Goal: Task Accomplishment & Management: Use online tool/utility

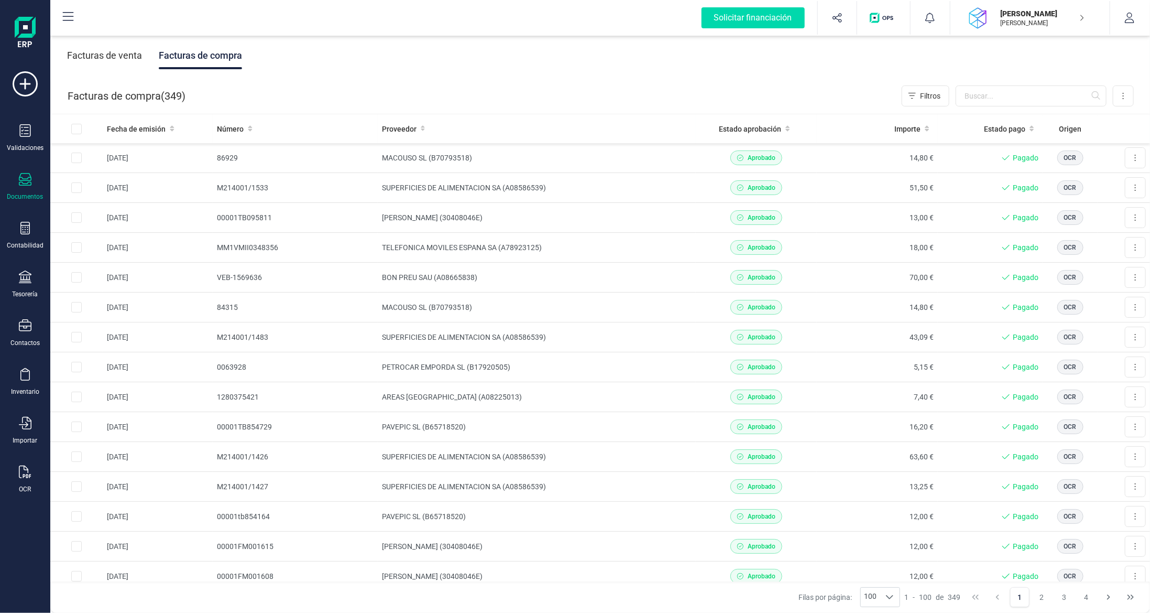
click at [1135, 99] on div "Facturas de compra ( 349 ) Filtros Importar Carga masiva (Excel) Factura electr…" at bounding box center [601, 96] width 1100 height 36
click at [1120, 97] on button at bounding box center [1123, 95] width 21 height 21
click at [1061, 187] on span "Escanear (OCR)" at bounding box center [1051, 184] width 52 height 10
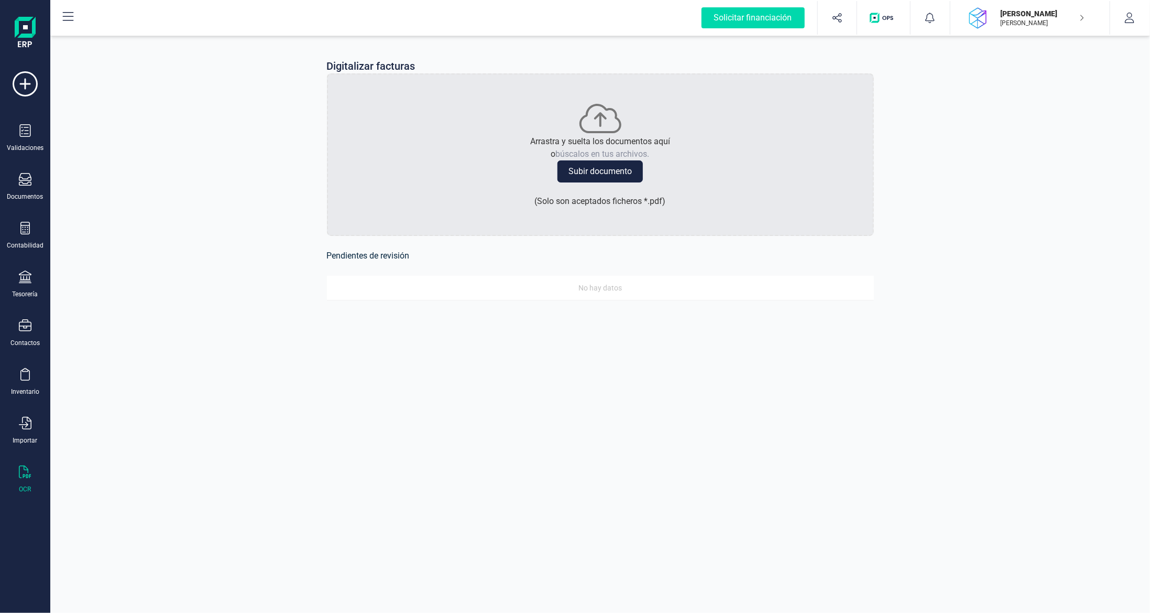
click at [598, 170] on button "Subir documento" at bounding box center [599, 171] width 85 height 22
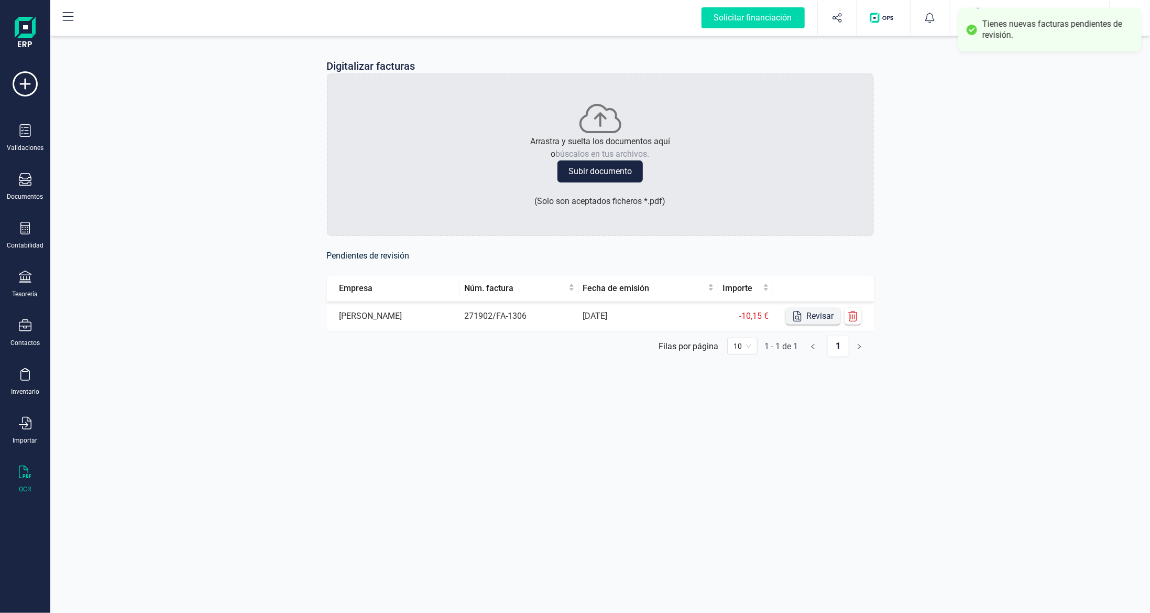
click at [813, 319] on button "Revisar" at bounding box center [813, 316] width 54 height 17
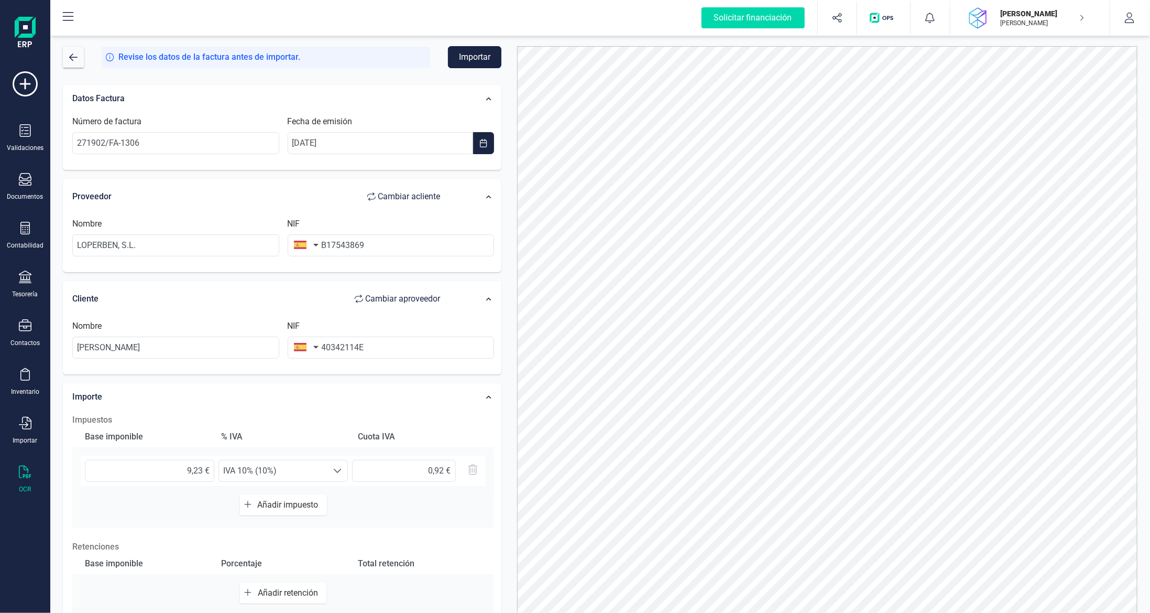
click at [464, 57] on button "Importar" at bounding box center [474, 57] width 53 height 22
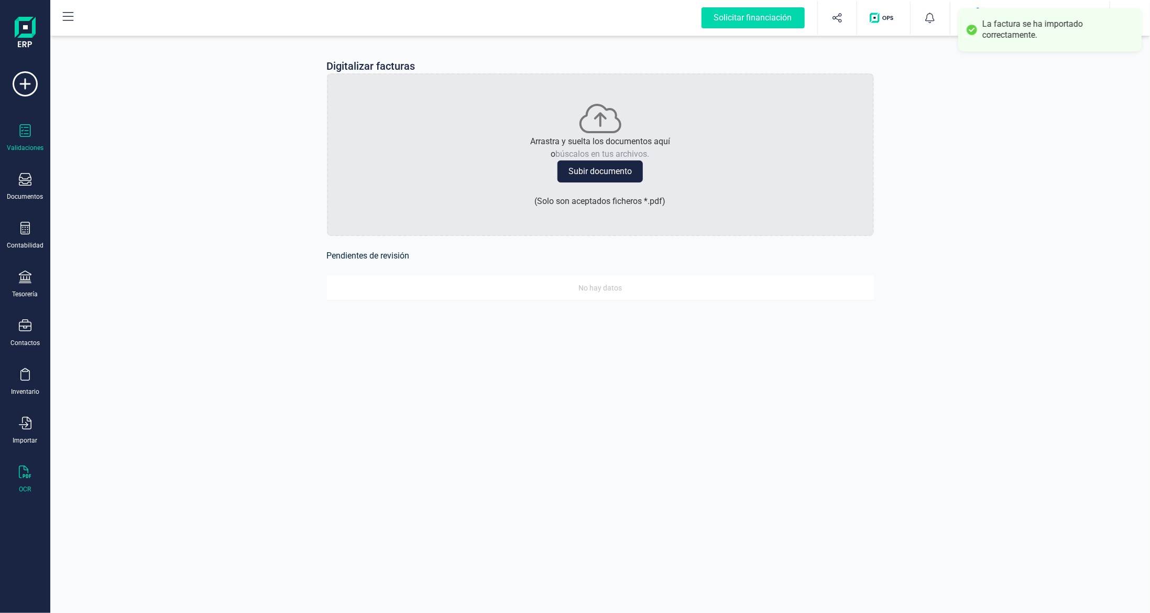
click at [22, 127] on icon at bounding box center [25, 130] width 11 height 13
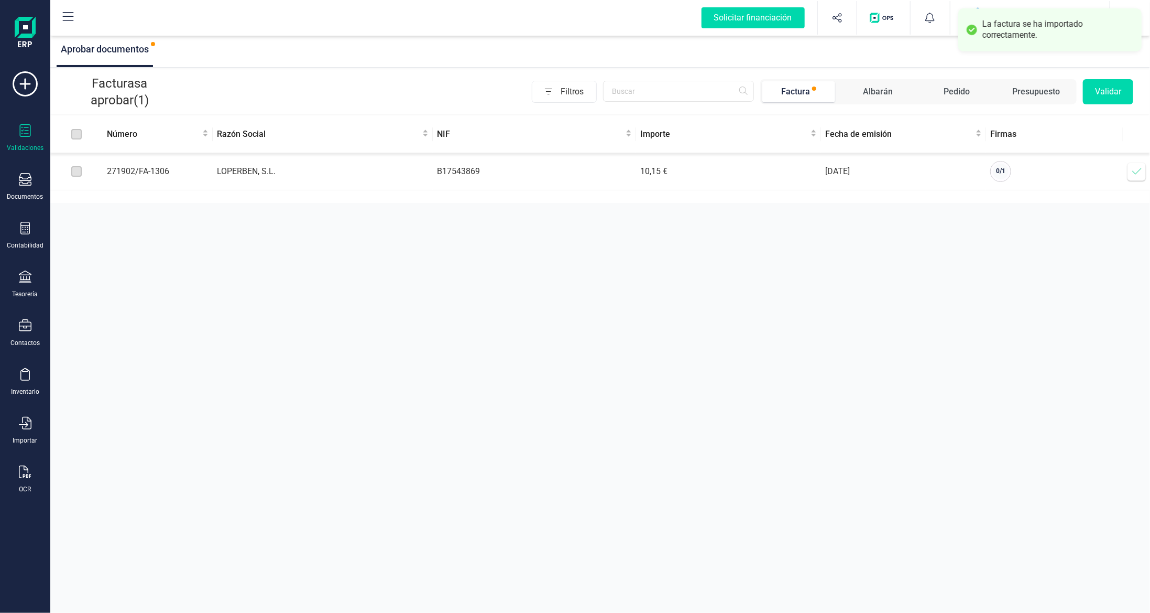
click at [1130, 171] on span at bounding box center [1137, 171] width 21 height 21
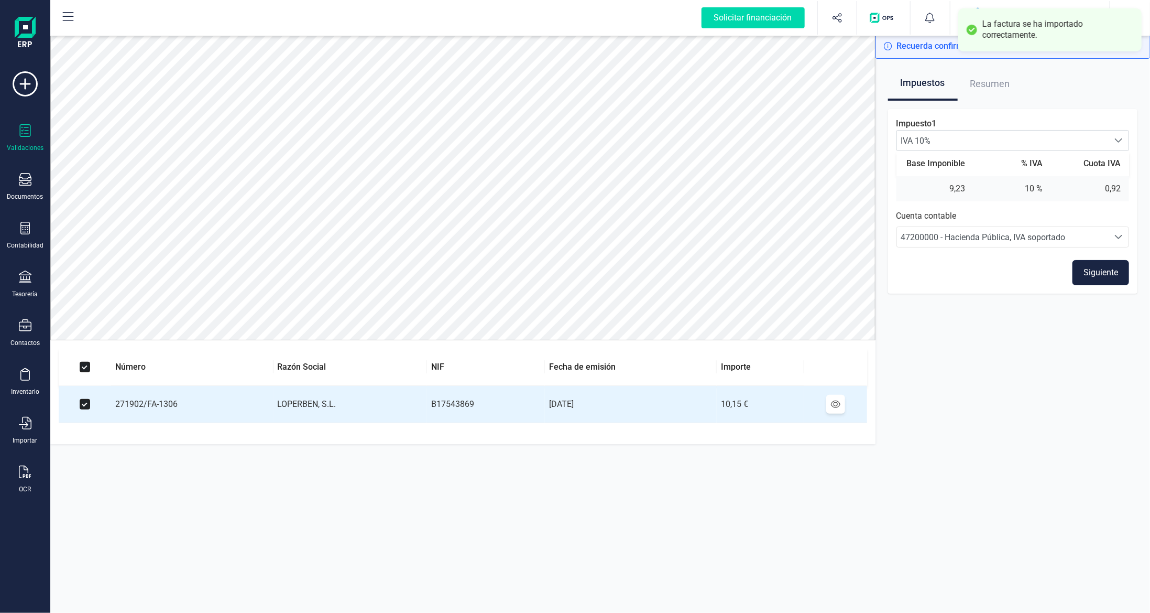
click at [1088, 270] on button "Siguiente" at bounding box center [1101, 272] width 57 height 25
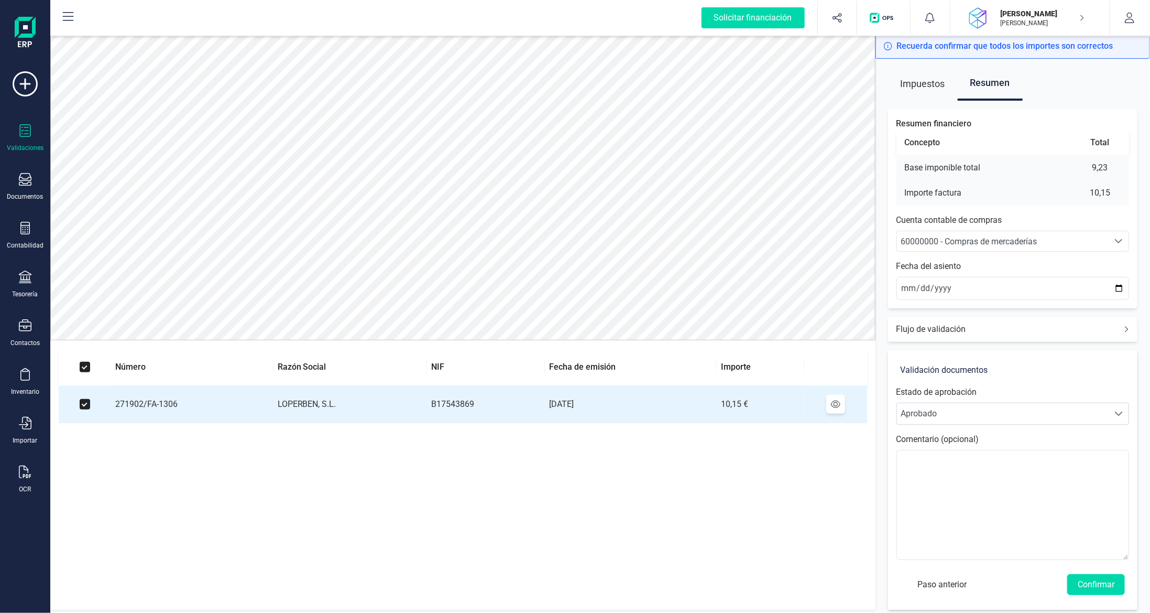
click at [1001, 245] on span "60000000 - Compras de mercaderías" at bounding box center [969, 241] width 136 height 10
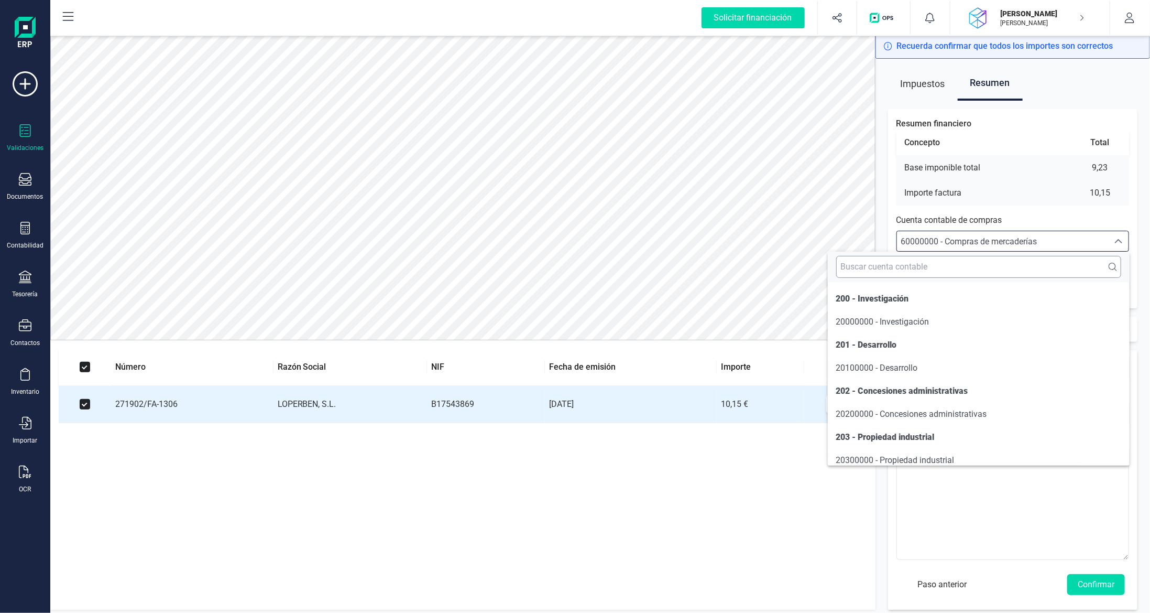
scroll to position [5023, 0]
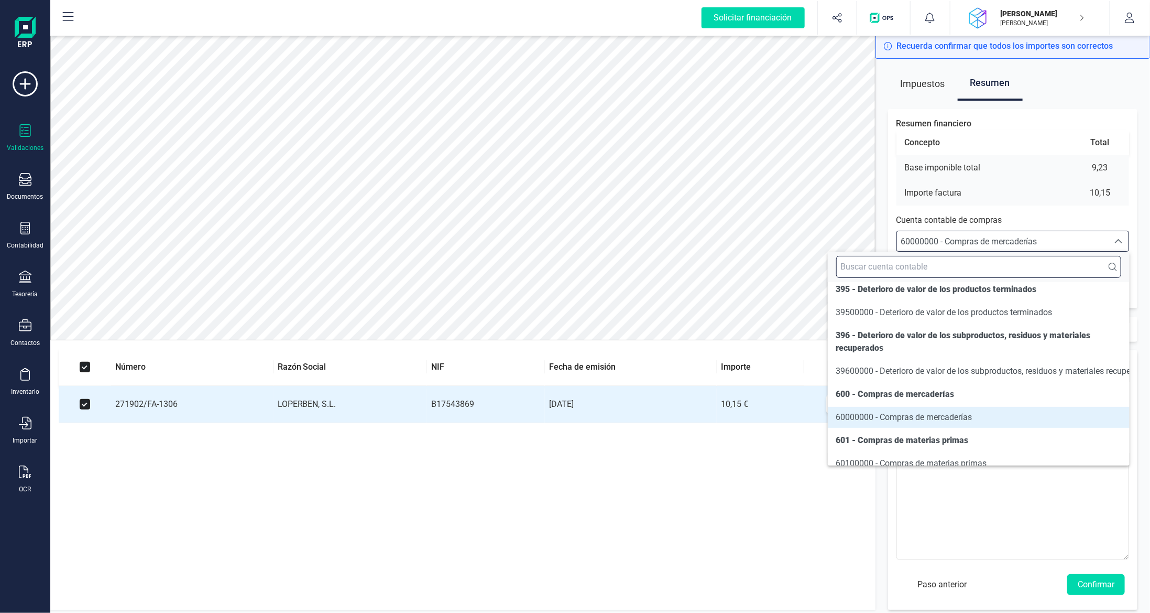
click at [984, 272] on input "text" at bounding box center [978, 267] width 285 height 22
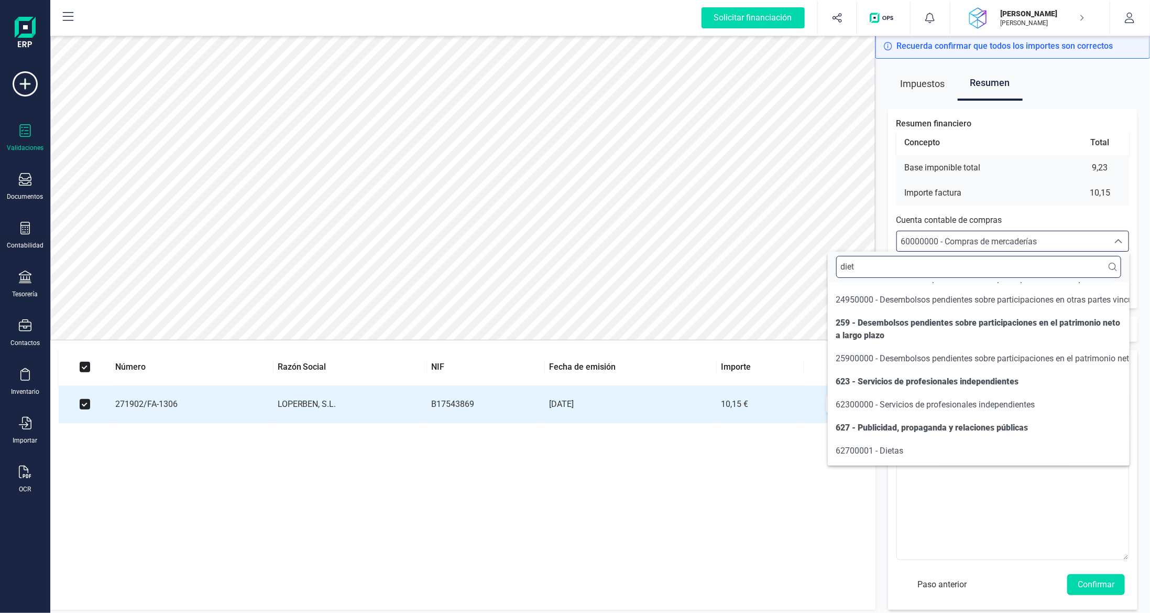
scroll to position [0, 0]
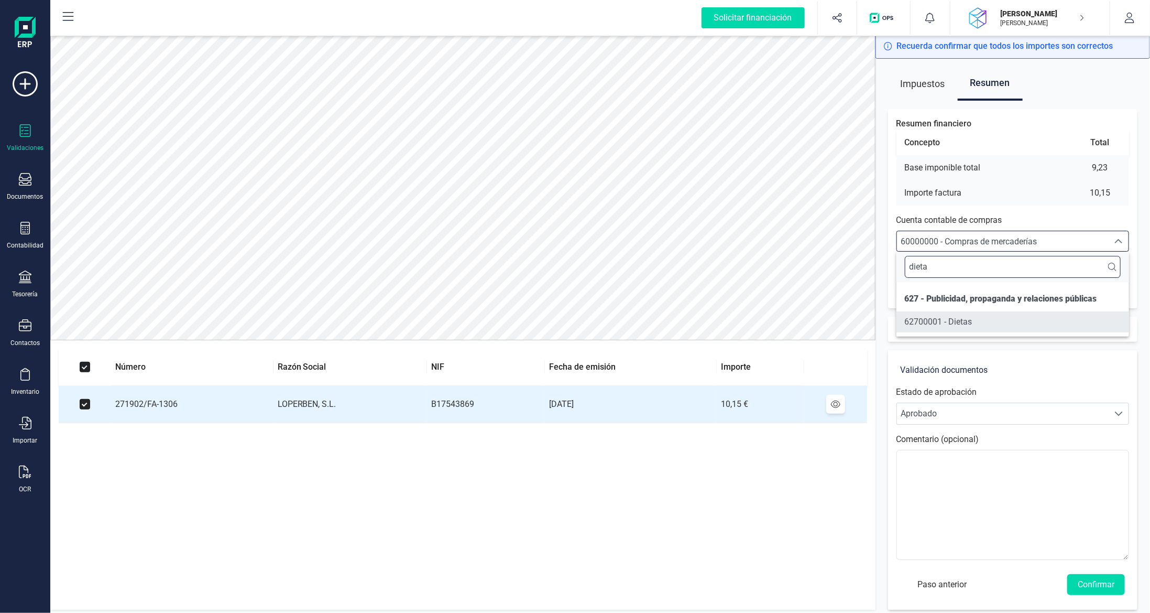
type input "dieta"
click at [982, 321] on li "62700001 - Dietas" at bounding box center [1012, 321] width 233 height 21
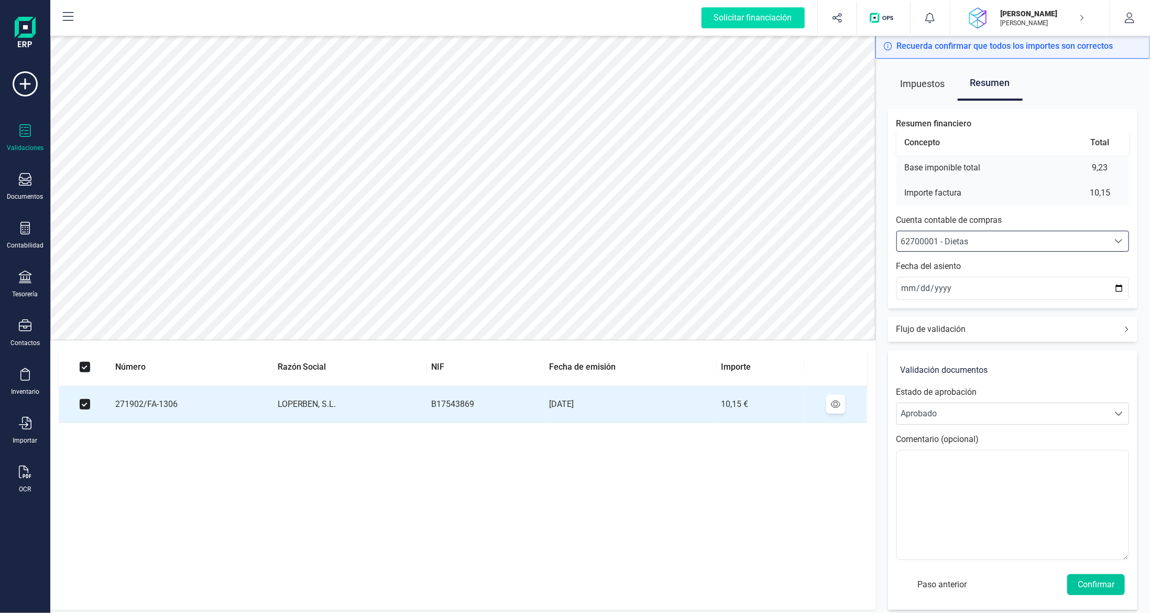
click at [1085, 579] on button "Confirmar" at bounding box center [1096, 584] width 58 height 21
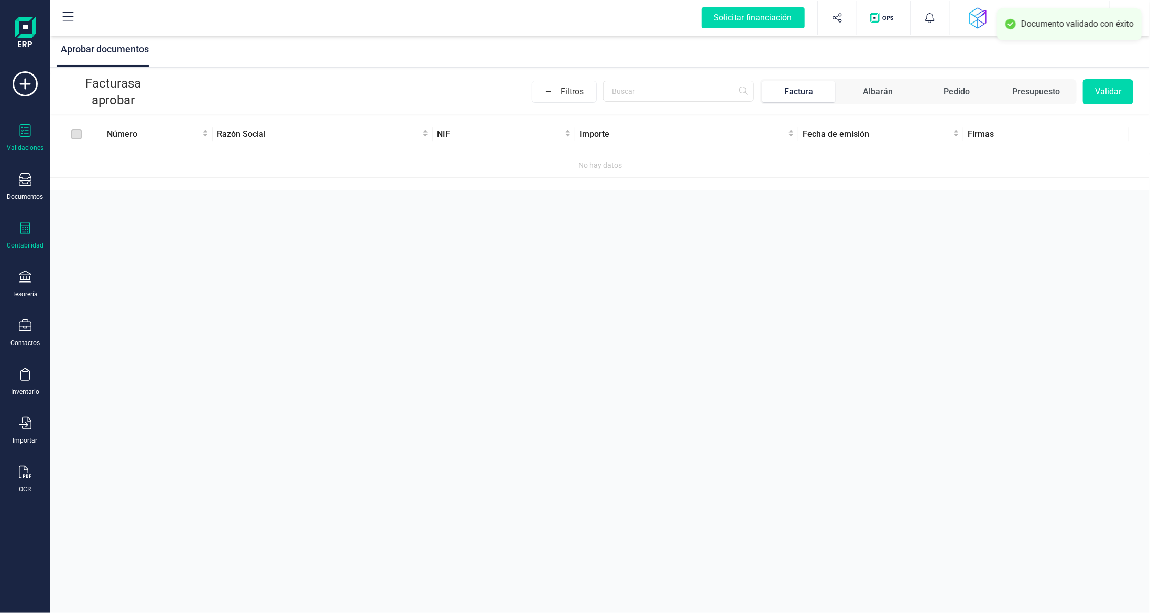
click at [18, 232] on div "Contabilidad" at bounding box center [25, 236] width 42 height 28
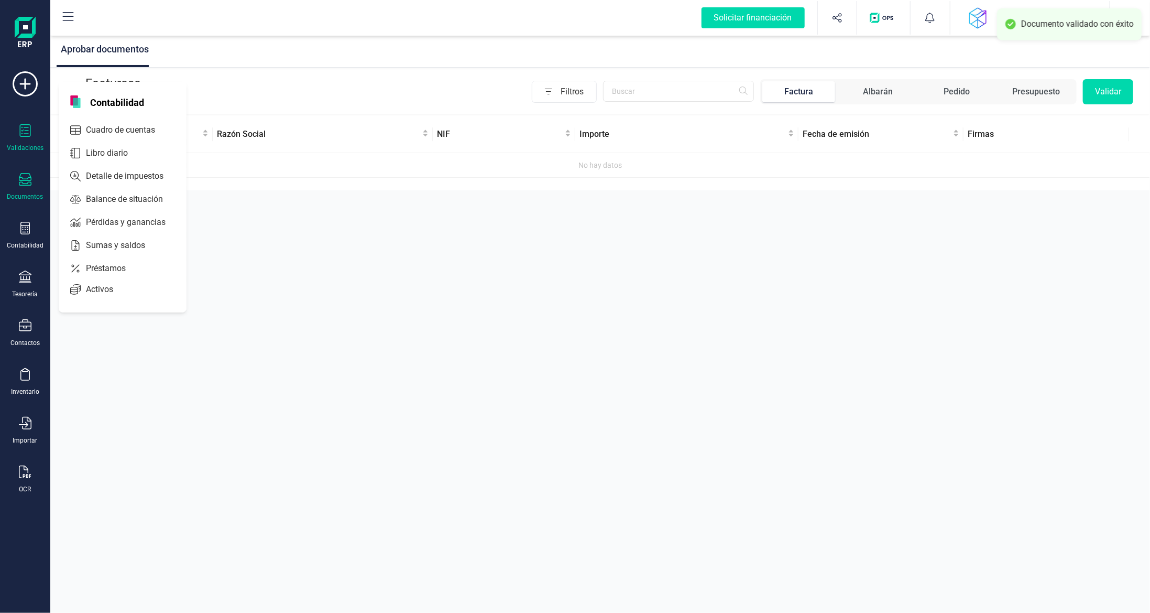
click at [30, 189] on div "Documentos" at bounding box center [25, 187] width 42 height 28
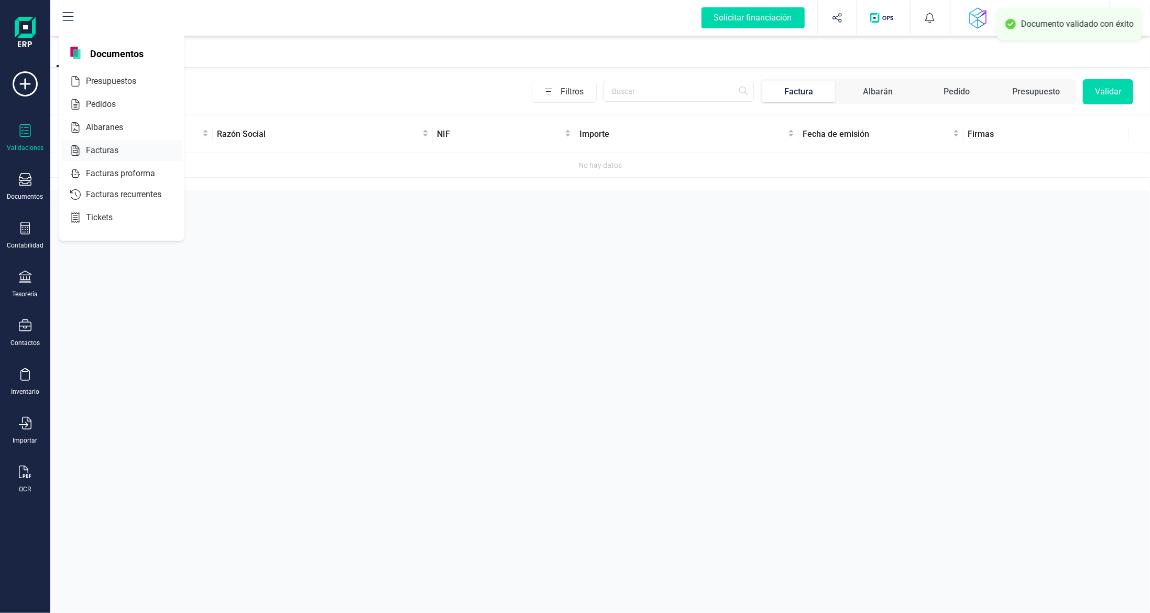
click at [108, 150] on span "Facturas" at bounding box center [110, 150] width 56 height 13
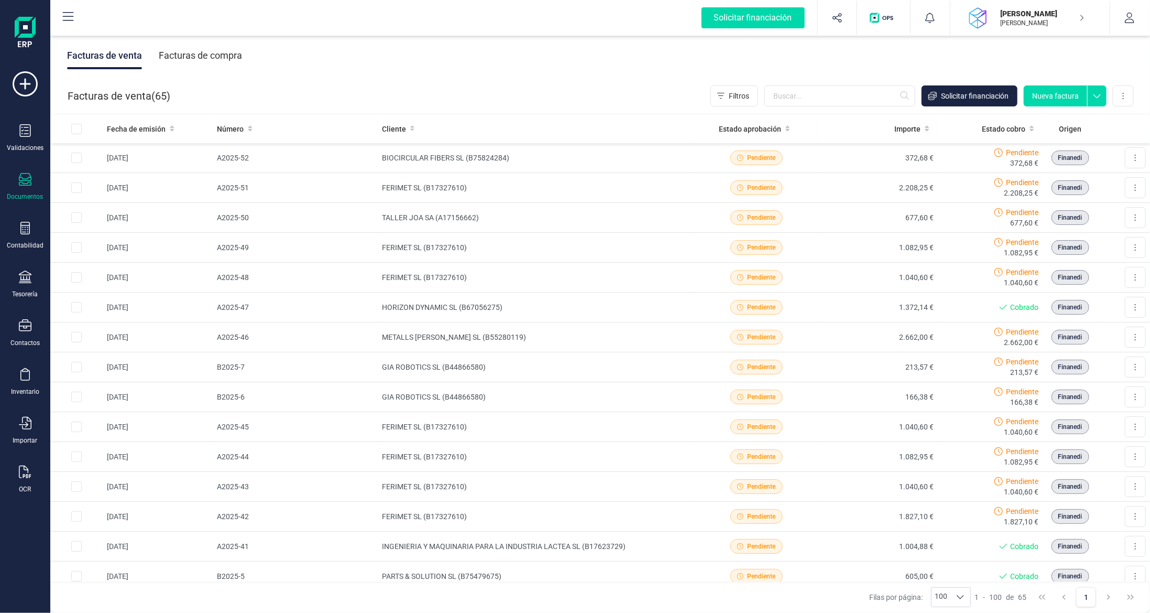
click at [186, 52] on div "Facturas de compra" at bounding box center [200, 55] width 83 height 27
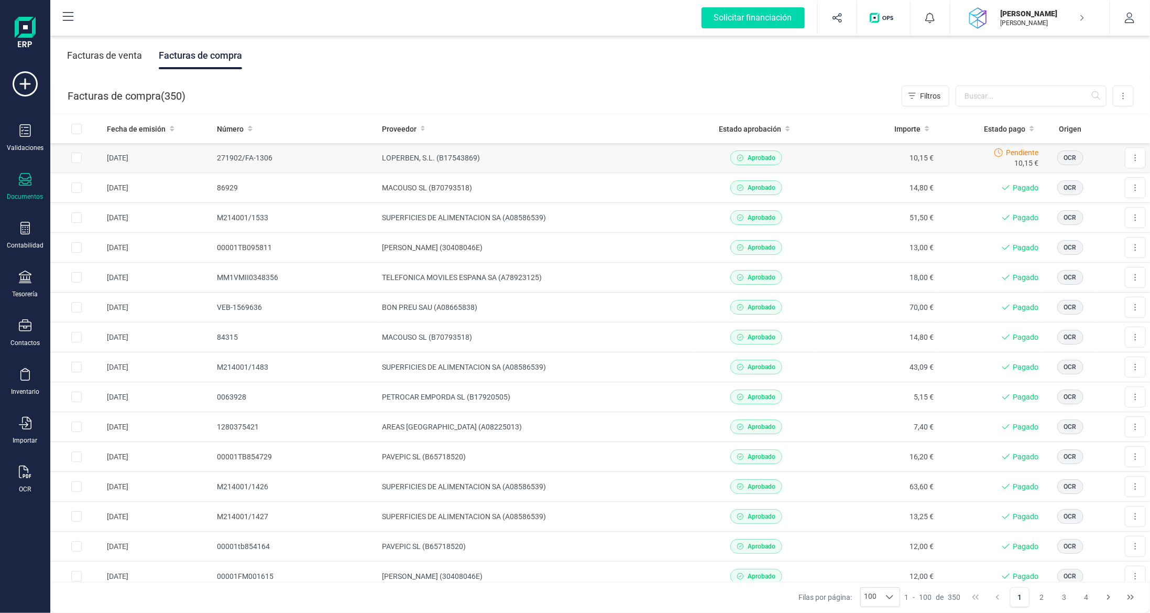
click at [598, 152] on td "LOPERBEN, S.L. (B17543869)" at bounding box center [537, 158] width 319 height 30
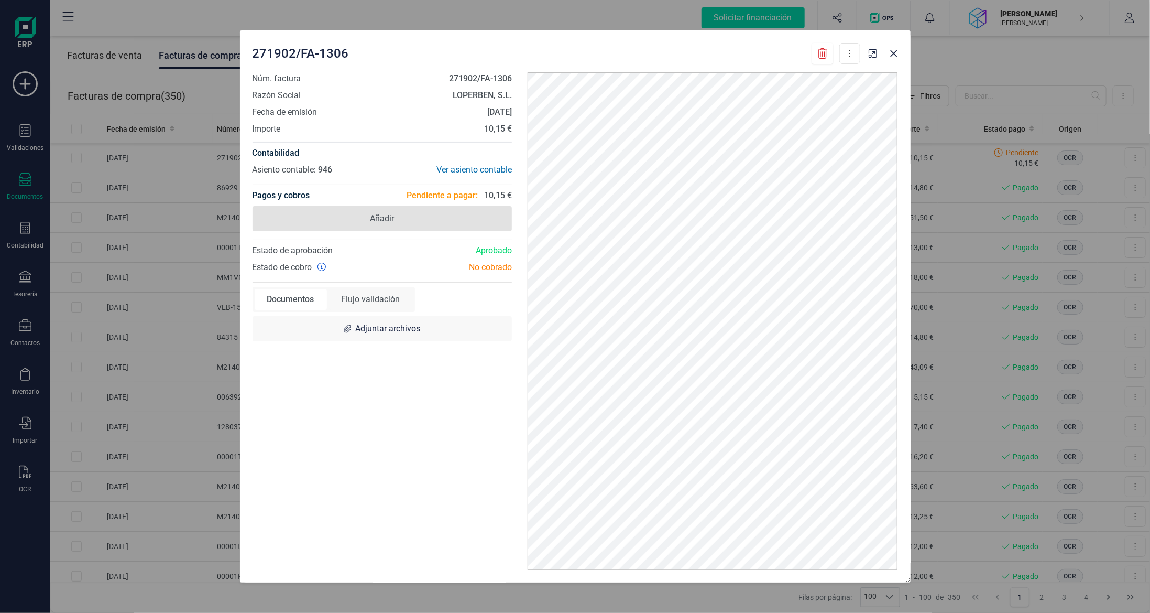
click at [402, 221] on span "Añadir" at bounding box center [383, 218] width 260 height 25
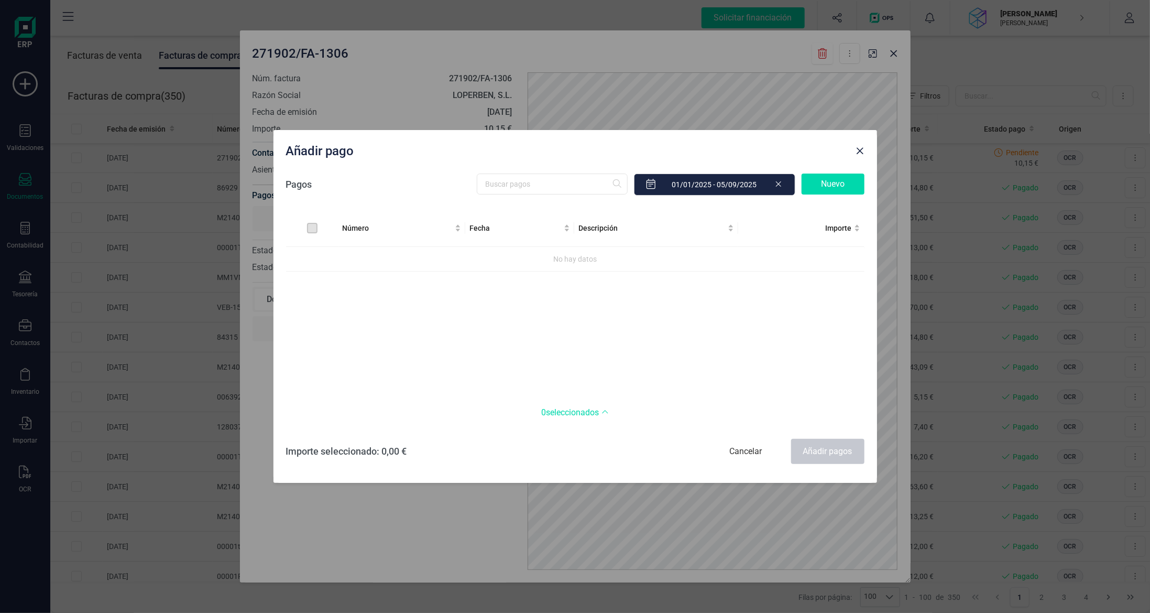
click at [830, 178] on div "Nuevo" at bounding box center [833, 183] width 63 height 21
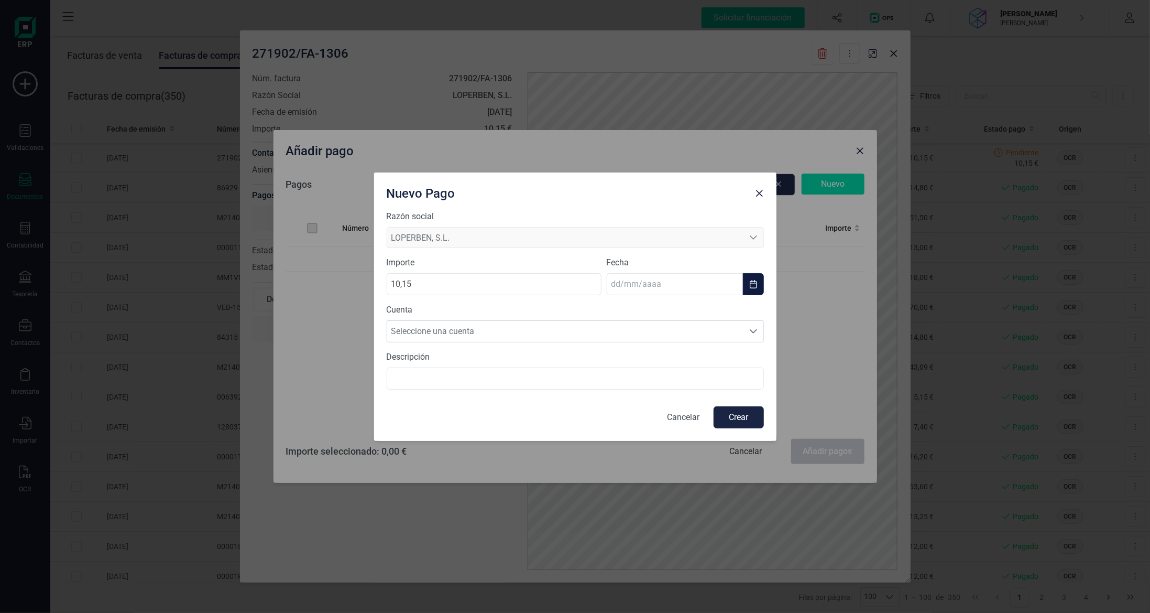
click at [625, 281] on input "text" at bounding box center [675, 284] width 136 height 22
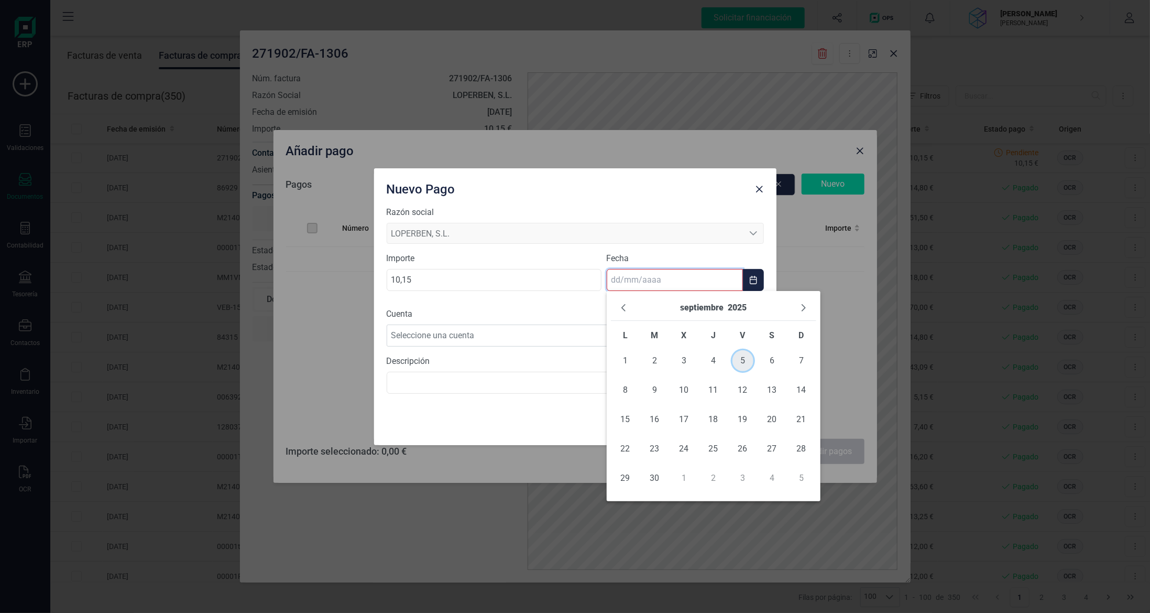
click at [750, 362] on span "5" at bounding box center [742, 360] width 21 height 21
type input "[DATE]"
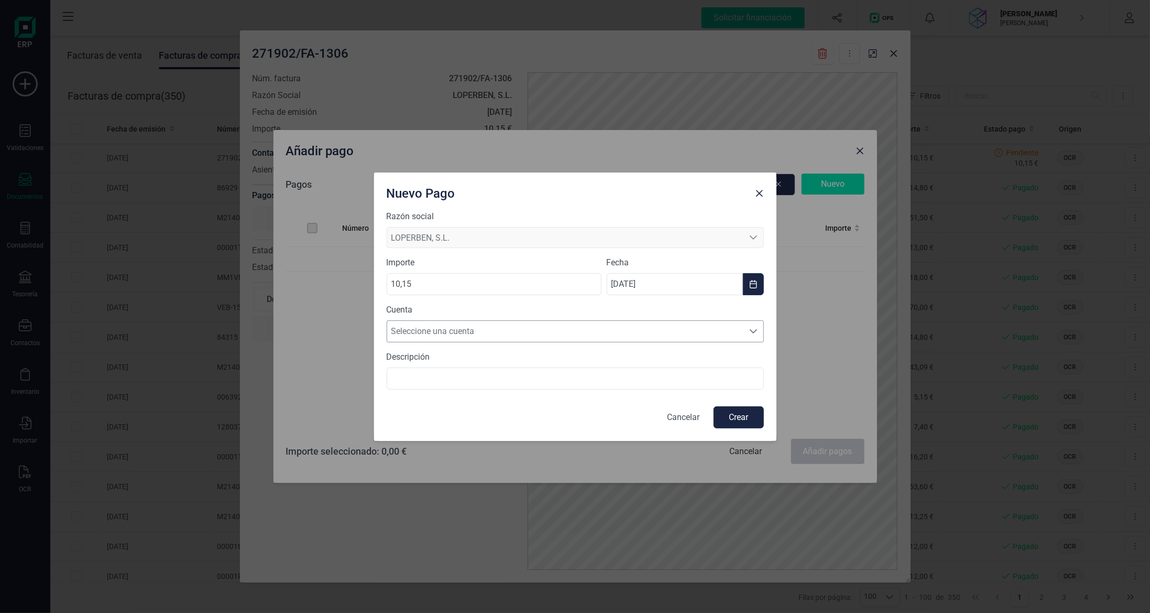
click at [589, 330] on span "Seleccione una cuenta" at bounding box center [565, 331] width 356 height 21
click at [583, 357] on li "[FINANCIAL_ID]" at bounding box center [575, 356] width 377 height 21
click at [746, 417] on button "Crear" at bounding box center [739, 417] width 50 height 22
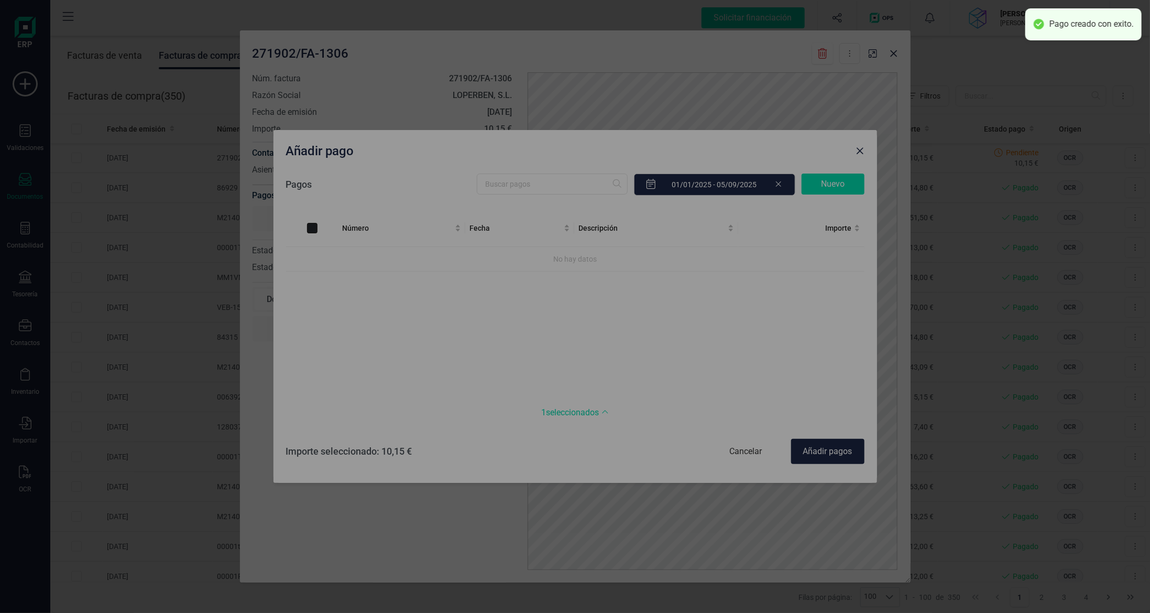
checkbox input "true"
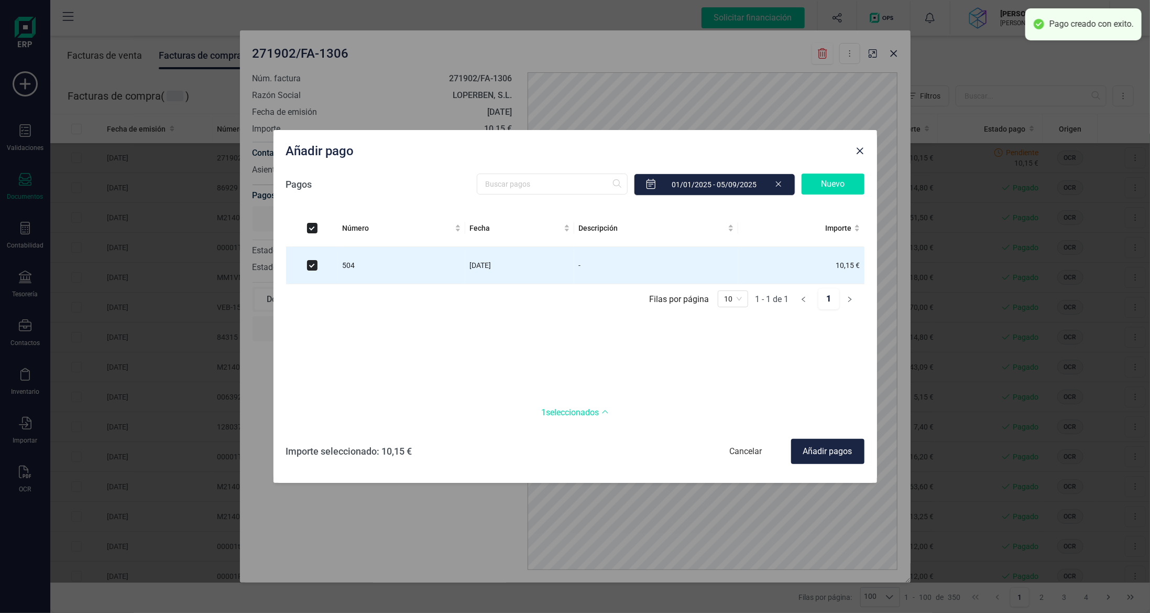
click at [821, 445] on div "Añadir pagos" at bounding box center [827, 451] width 73 height 25
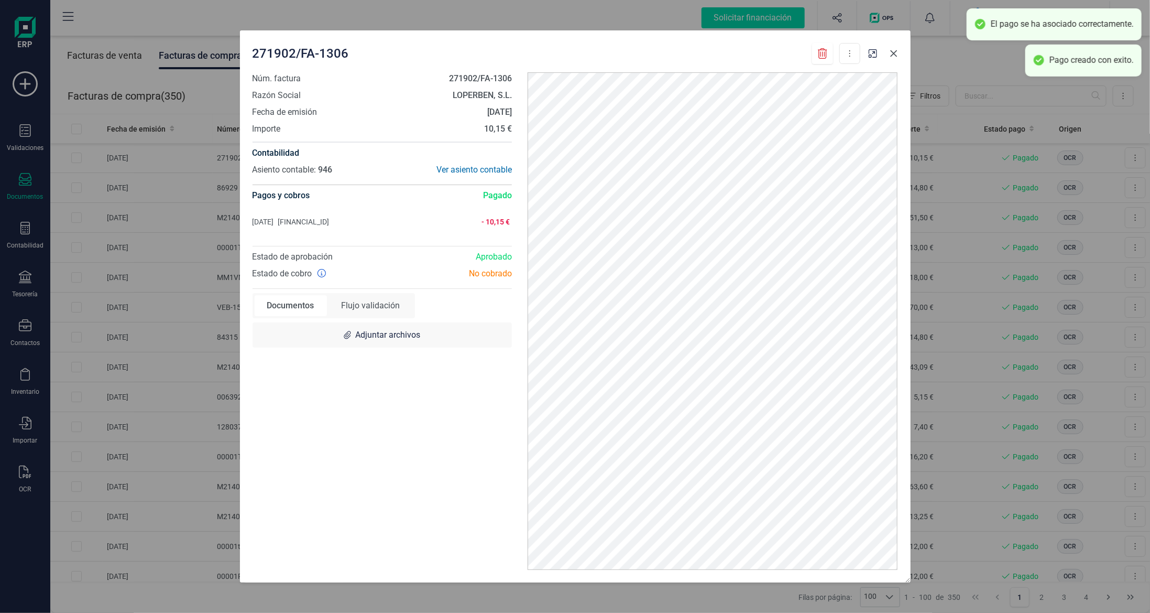
click at [898, 48] on button "button" at bounding box center [893, 53] width 17 height 17
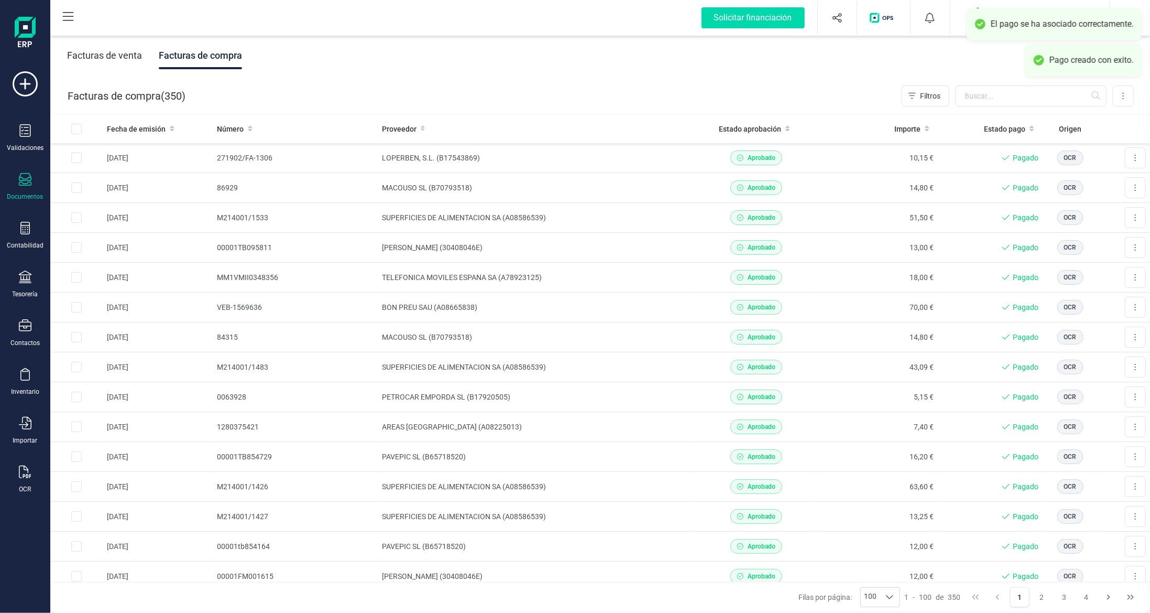
click at [893, 56] on div "Descargar documento Convertir a Documentos Flujo validación Adjuntar archivos" at bounding box center [575, 306] width 1150 height 613
click at [21, 231] on icon at bounding box center [24, 228] width 9 height 13
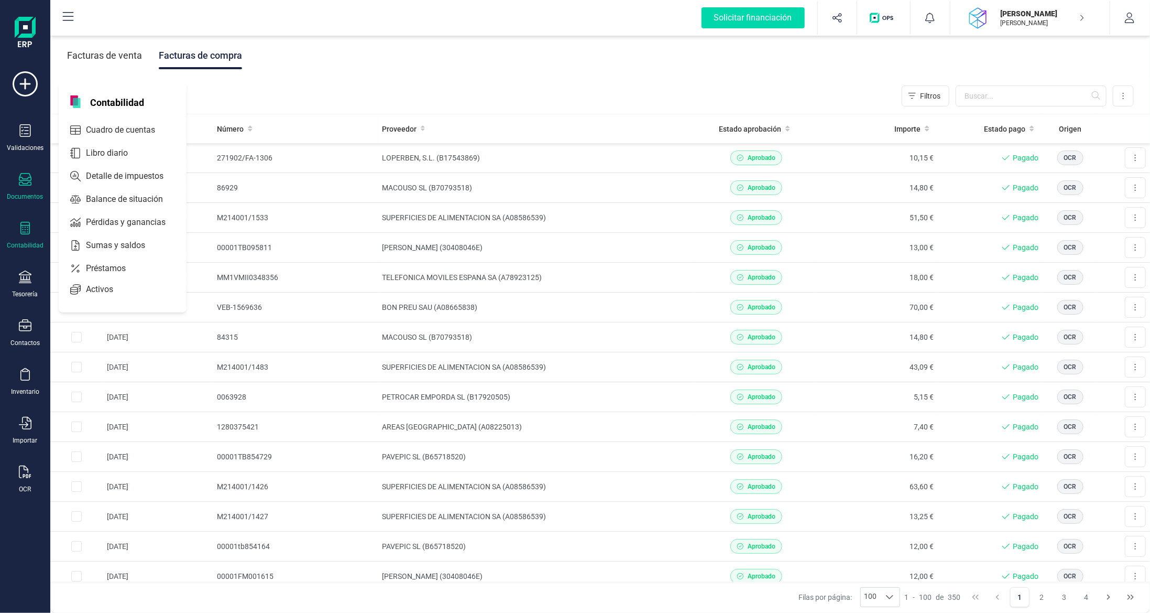
click at [20, 236] on div "Contabilidad" at bounding box center [25, 236] width 42 height 28
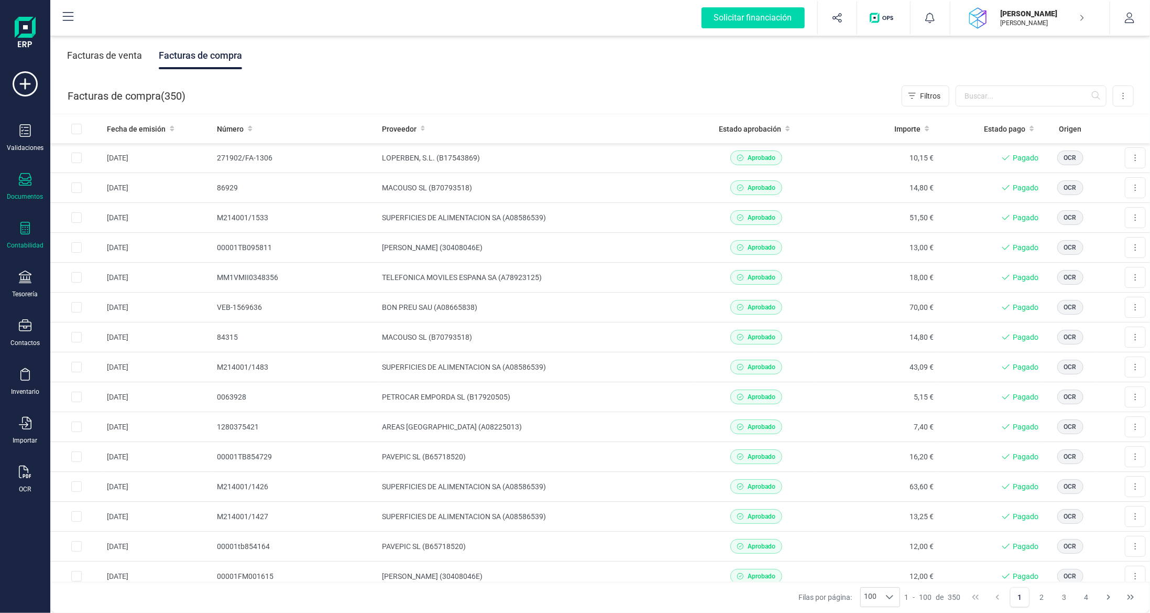
click at [21, 228] on icon at bounding box center [25, 228] width 13 height 13
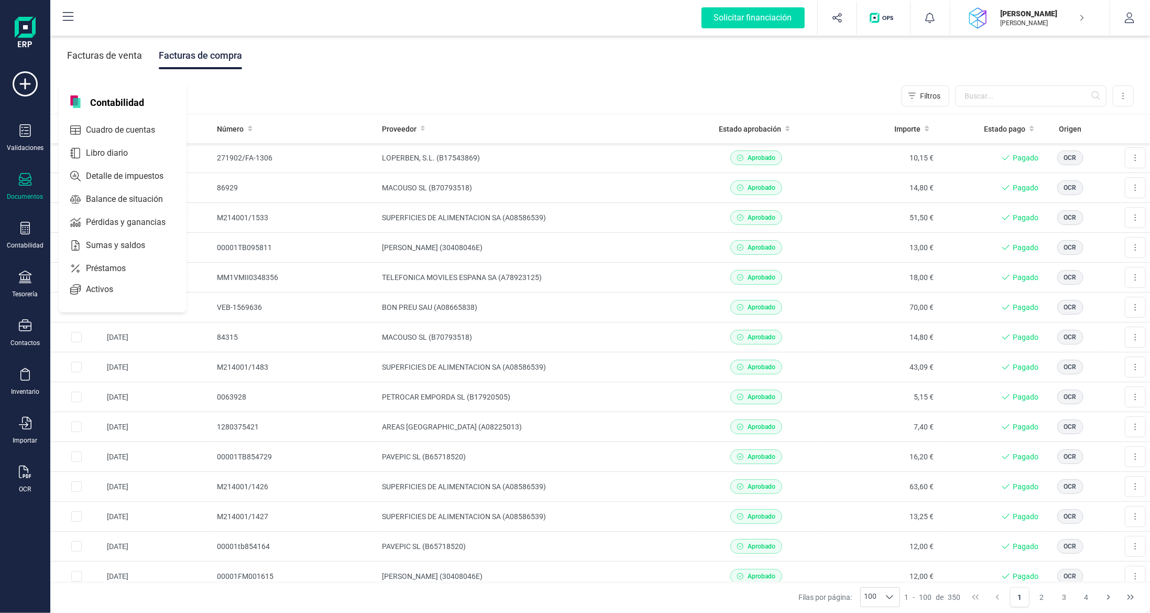
click at [18, 181] on div "Documentos" at bounding box center [25, 187] width 42 height 28
click at [130, 82] on span "Presupuestos" at bounding box center [118, 81] width 73 height 13
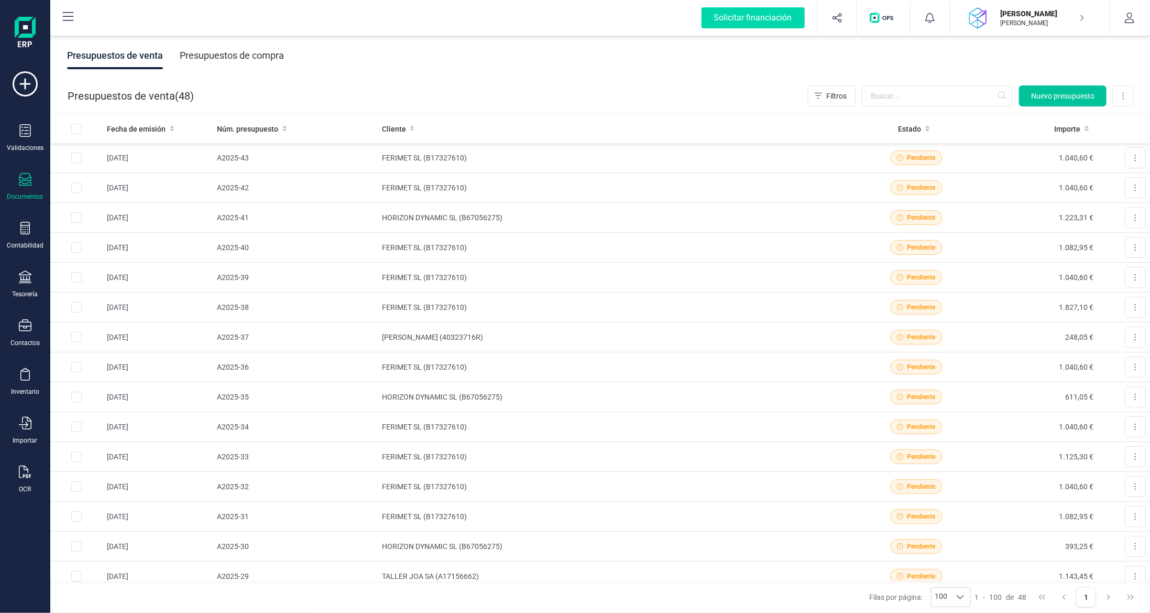
click at [1052, 92] on span "Nuevo presupuesto" at bounding box center [1062, 96] width 63 height 10
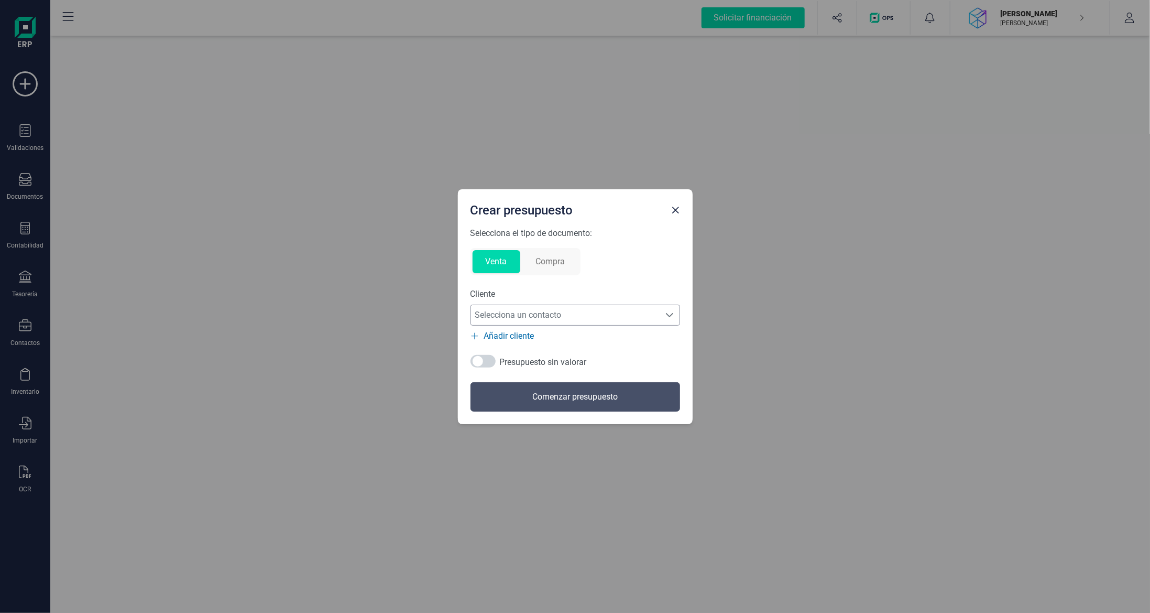
click at [533, 320] on span "Selecciona un contacto" at bounding box center [565, 314] width 189 height 21
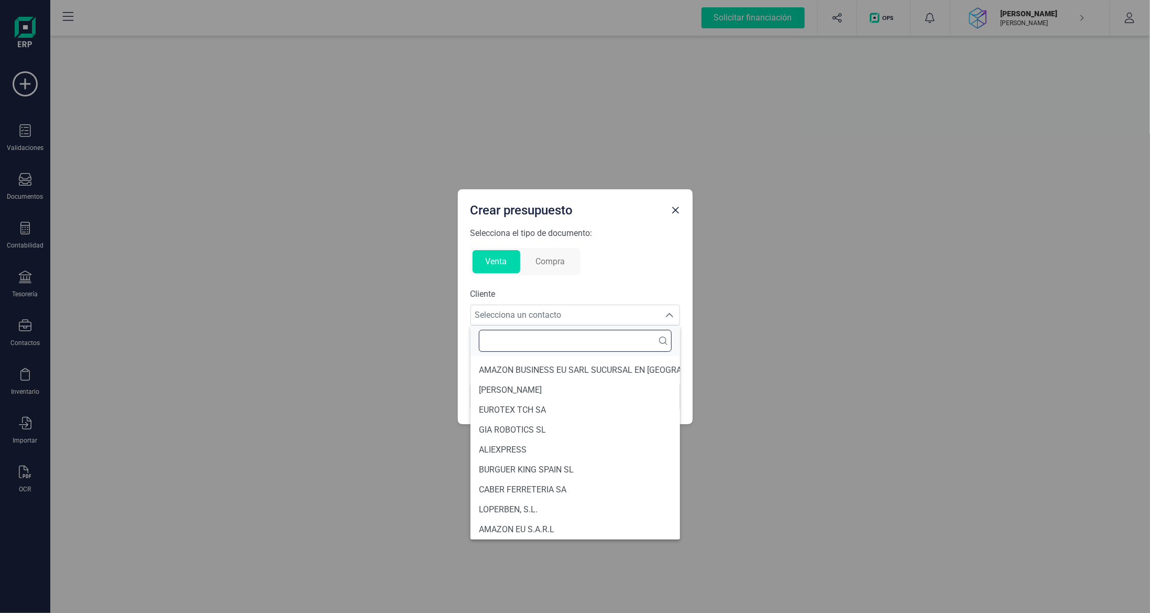
click at [533, 337] on input "text" at bounding box center [575, 341] width 193 height 22
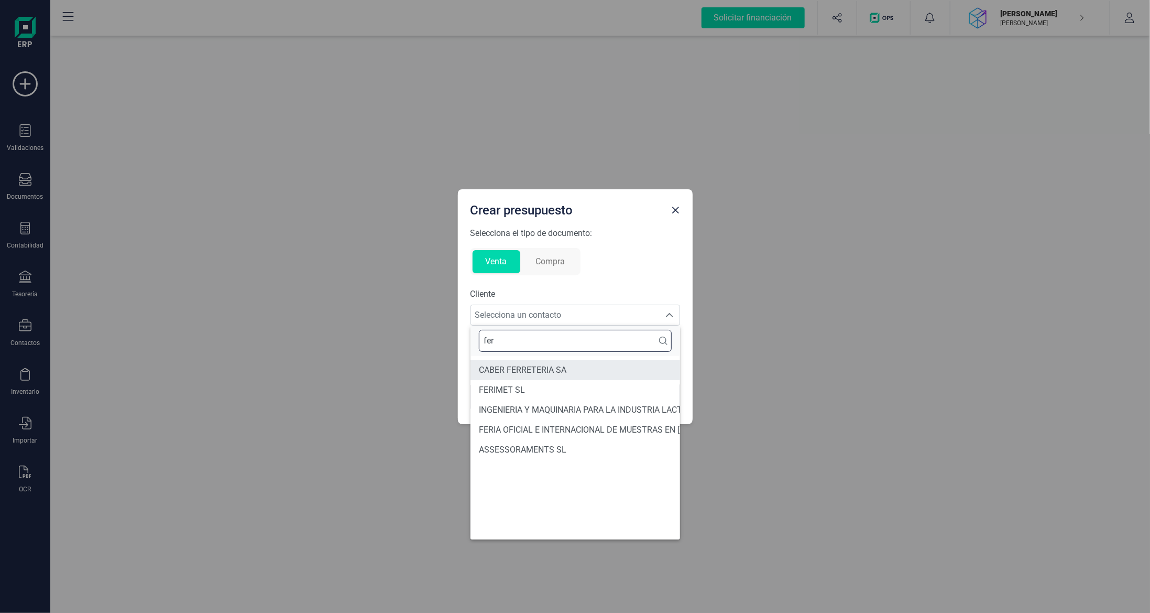
type input "fer"
click at [521, 386] on span "FERIMET SL" at bounding box center [502, 390] width 46 height 13
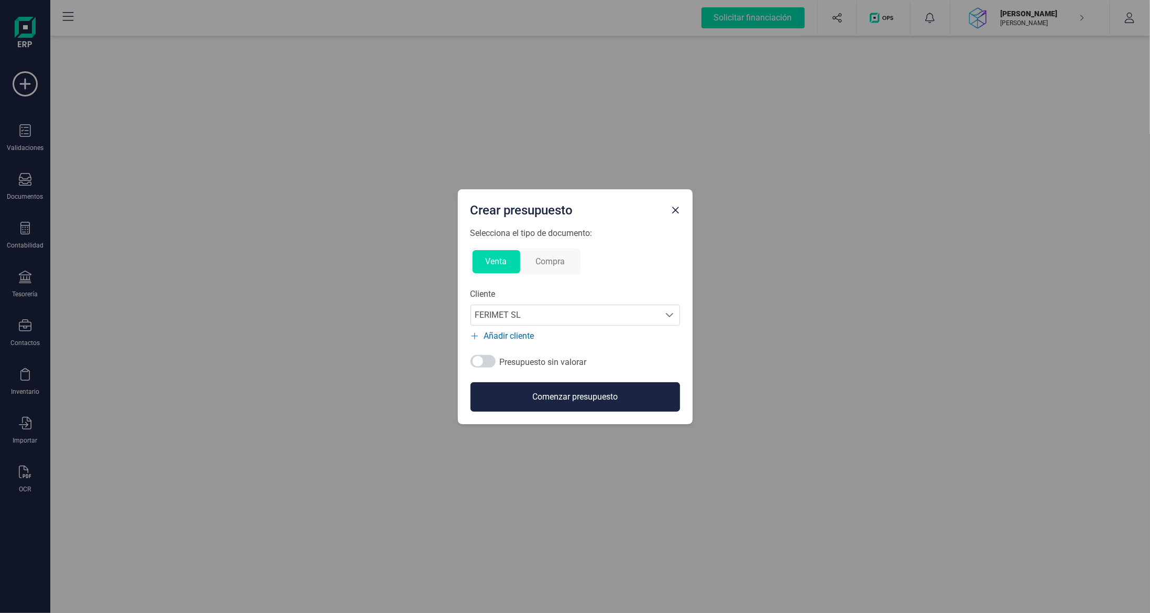
click at [551, 395] on button "Comenzar presupuesto" at bounding box center [576, 396] width 210 height 29
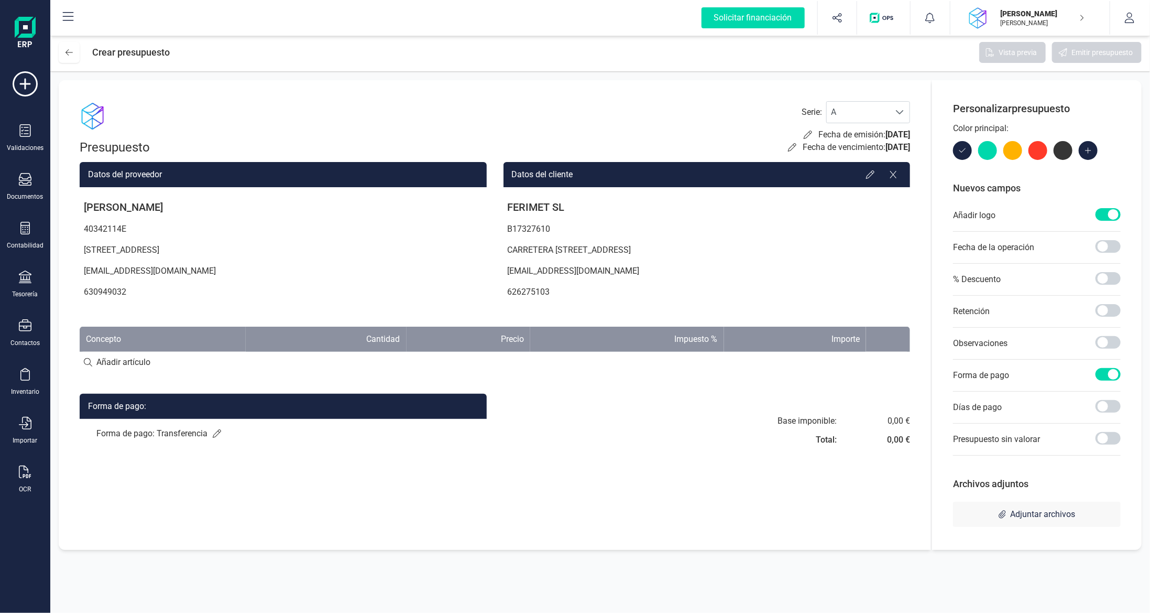
click at [232, 357] on input at bounding box center [495, 362] width 830 height 21
paste input "MTO 28/07-01/08"
type input "MTO 28/07-01/08"
click at [175, 364] on div "+ Añadir artículo : MTO 28/07-01/08" at bounding box center [495, 362] width 830 height 22
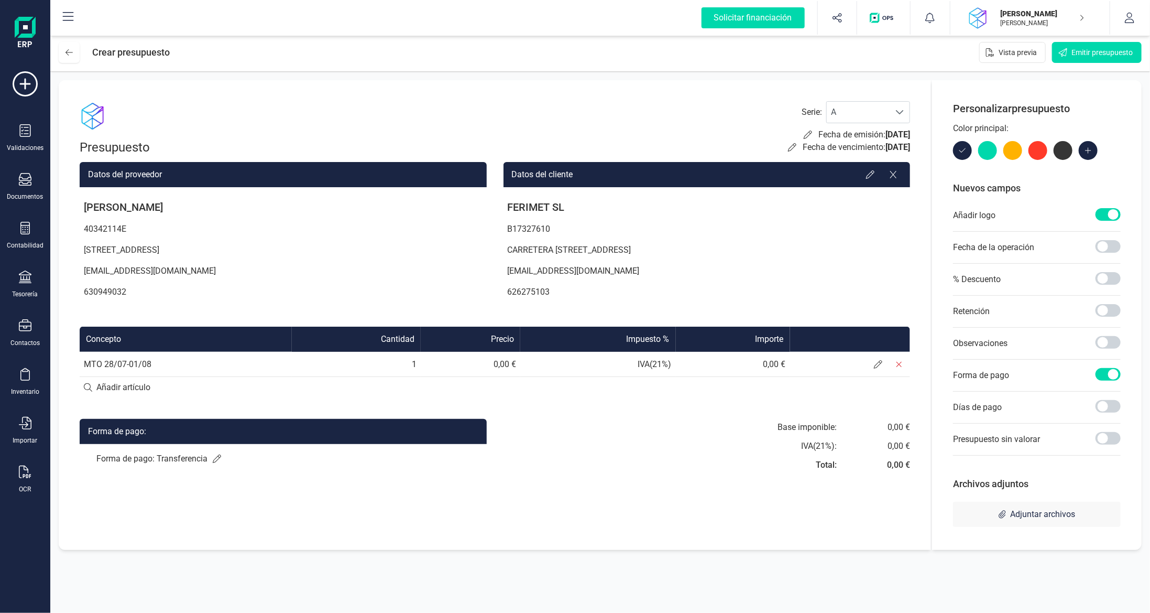
click at [123, 388] on input at bounding box center [495, 387] width 830 height 21
paste input "MTO 28/07-01/08"
type input "MTO 28/07-01/08"
click at [242, 387] on div "+ Añadir artículo : MTO 28/07-01/08" at bounding box center [495, 387] width 830 height 22
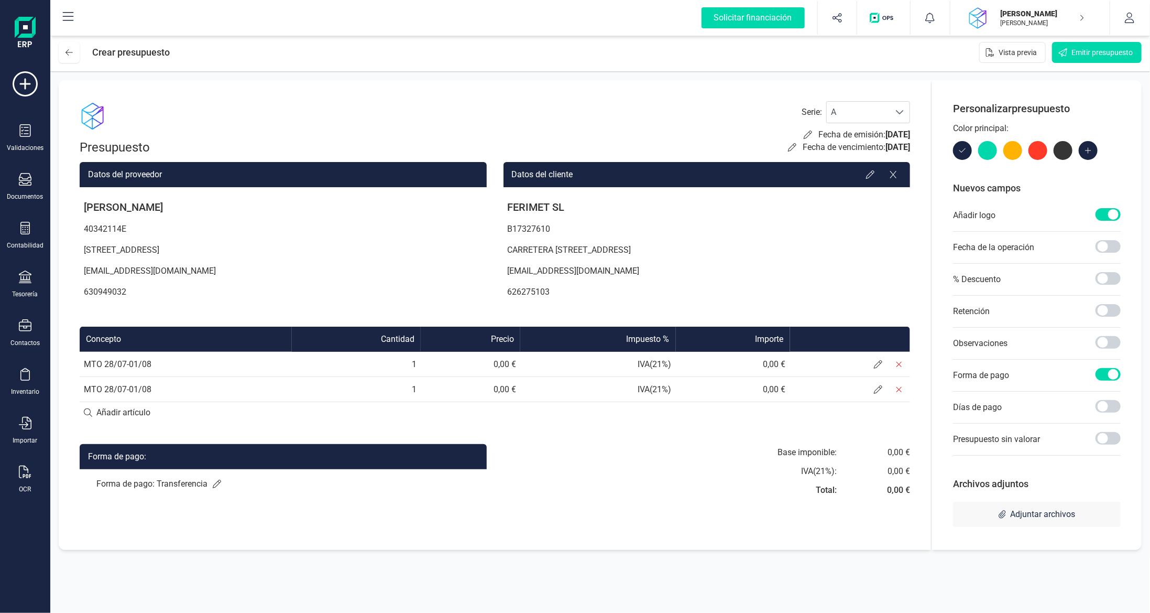
click at [156, 408] on input at bounding box center [495, 412] width 830 height 21
paste input "MTO 28/07-01/08"
type input "MTO 28/07-01/08"
click at [259, 415] on div "+ Añadir artículo : MTO 28/07-01/08" at bounding box center [495, 412] width 830 height 22
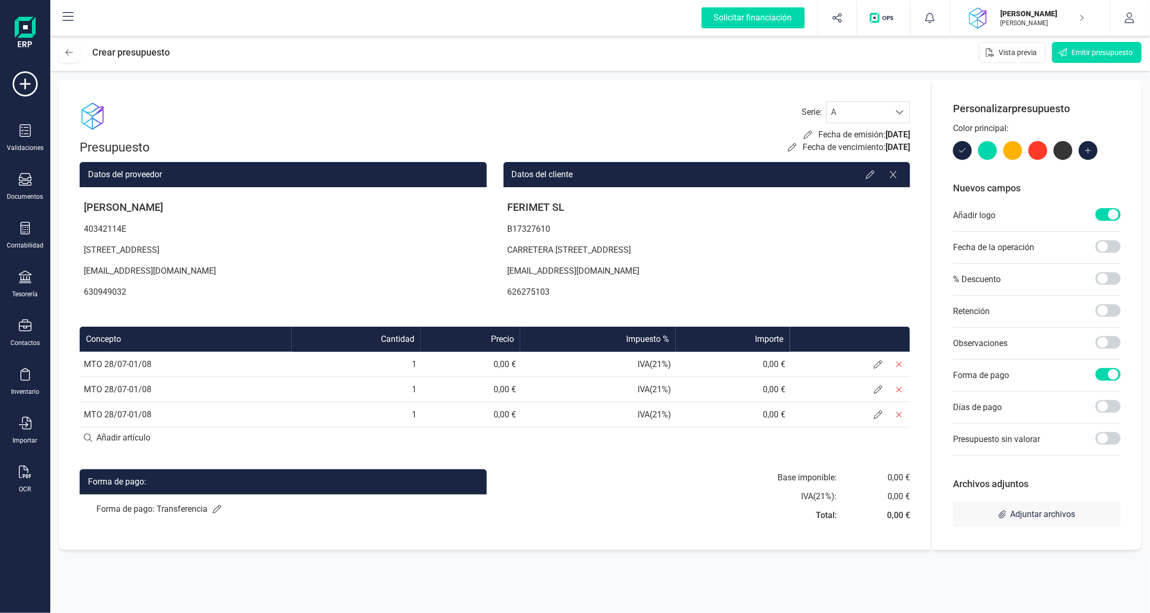
click at [114, 442] on input at bounding box center [495, 437] width 830 height 21
paste input "MTO 28/07-01/08"
type input "MTO 28/07-01/08"
click at [223, 437] on div "+ Añadir artículo : MTO 28/07-01/08" at bounding box center [495, 437] width 830 height 22
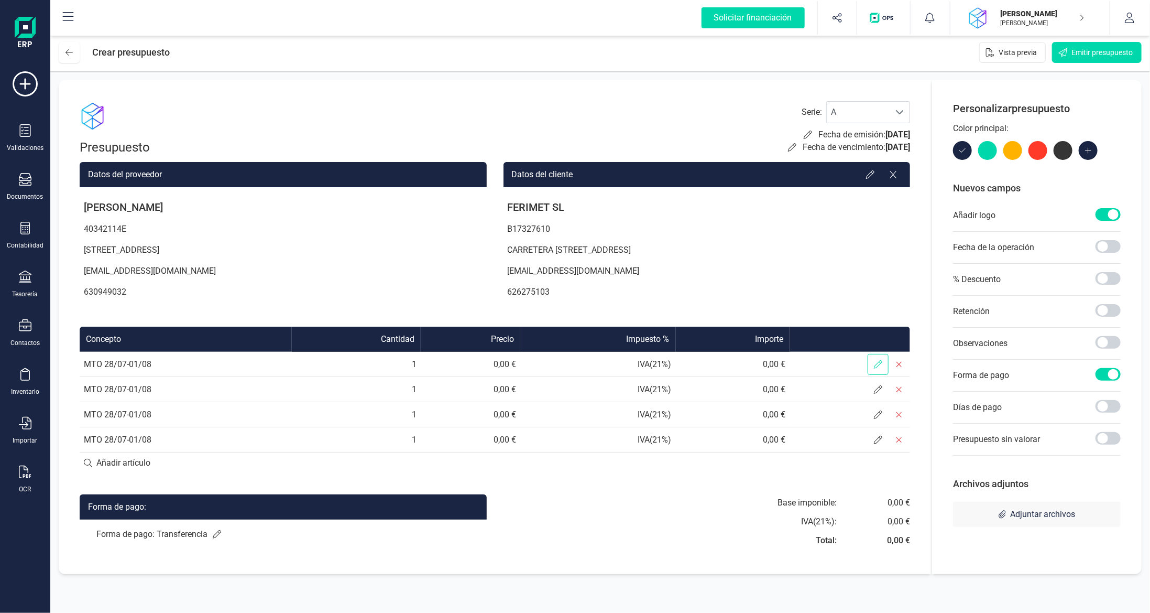
click at [874, 363] on icon at bounding box center [878, 364] width 8 height 8
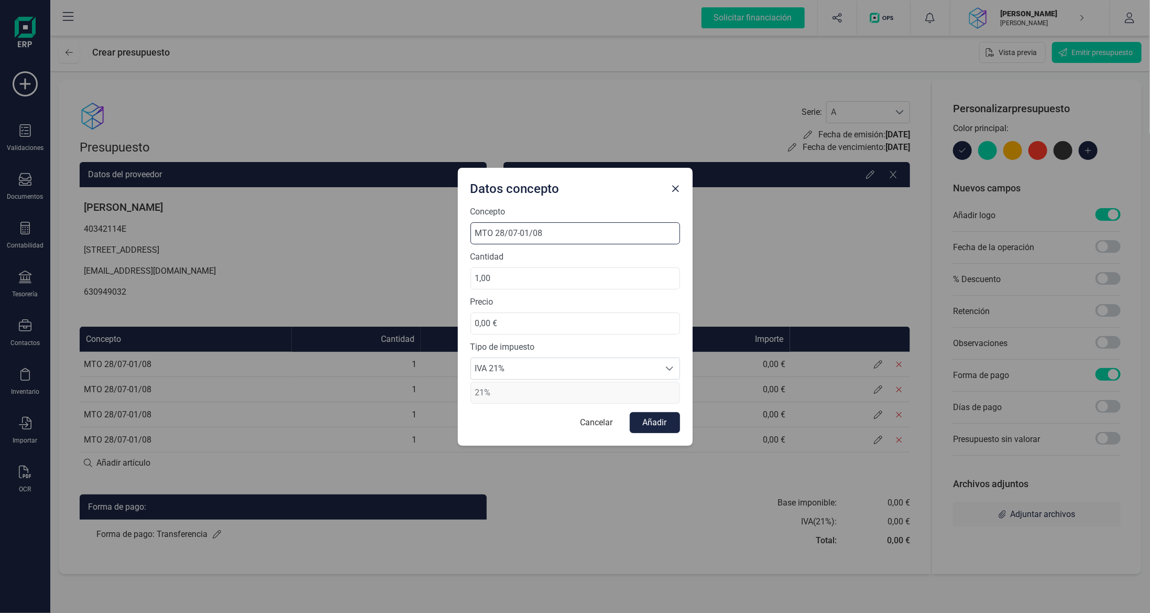
click at [506, 234] on input "MTO 28/07-01/08" at bounding box center [576, 233] width 210 height 22
click at [500, 235] on input "MTO 01/07-01/08" at bounding box center [576, 233] width 210 height 22
drag, startPoint x: 545, startPoint y: 228, endPoint x: 546, endPoint y: 234, distance: 6.0
click at [545, 229] on input "MTO 25/08-01/08" at bounding box center [576, 233] width 210 height 22
click at [529, 234] on input "MTO 25/08-01/08" at bounding box center [576, 233] width 210 height 22
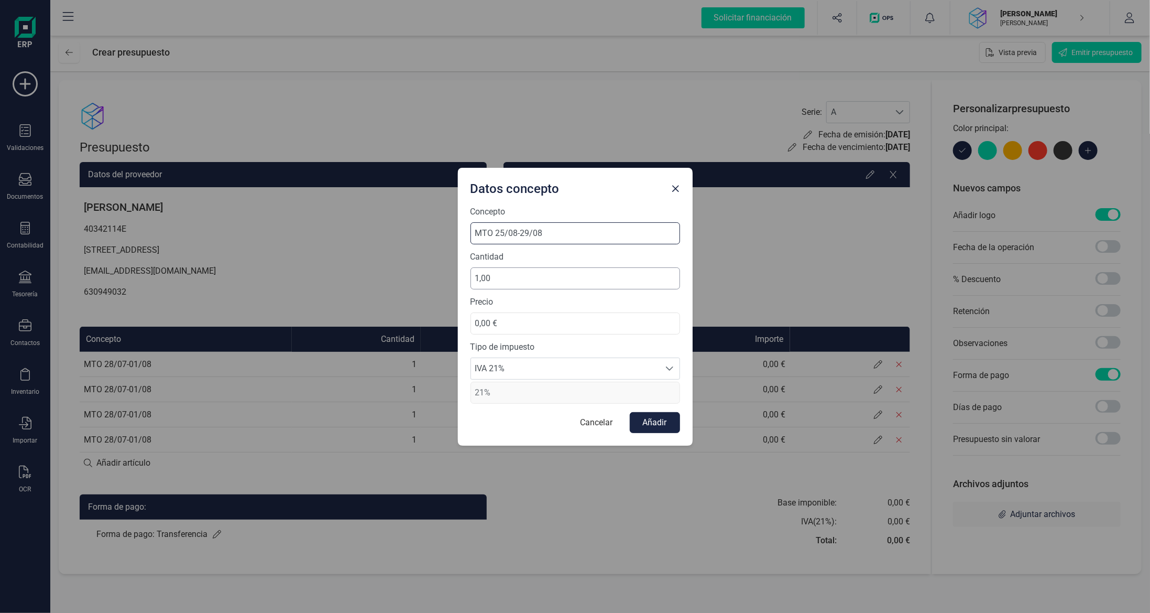
type input "MTO 25/08-29/08"
click at [533, 282] on input "1,00" at bounding box center [576, 278] width 210 height 22
type input "10,00"
click at [529, 324] on input "0,00 €" at bounding box center [576, 323] width 210 height 22
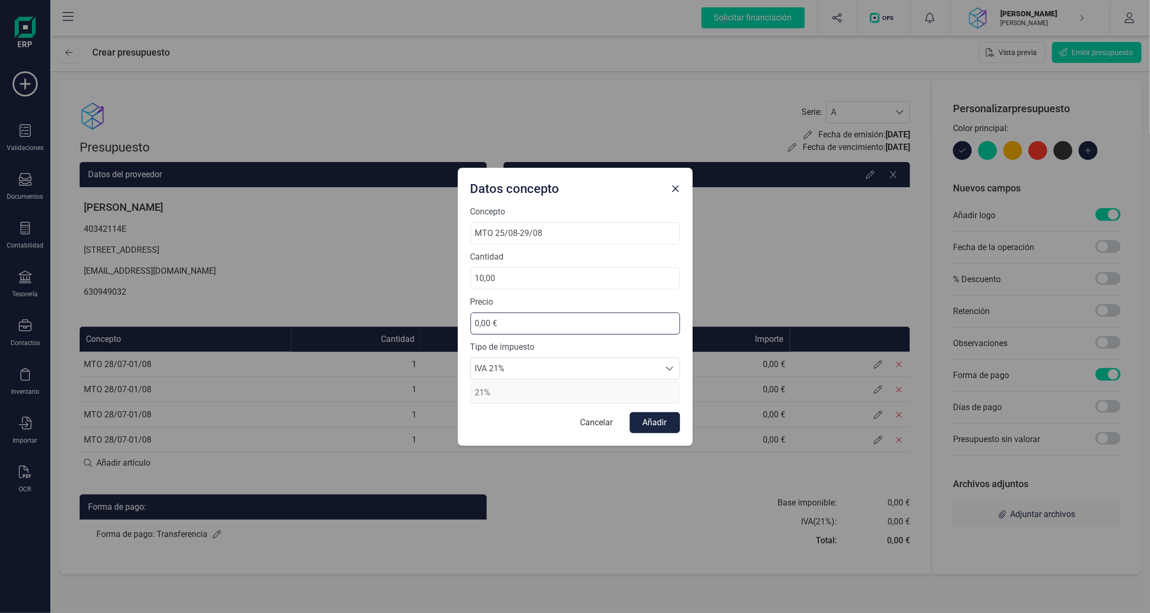
click at [529, 324] on input "0,00 €" at bounding box center [576, 323] width 210 height 22
drag, startPoint x: 331, startPoint y: 297, endPoint x: 289, endPoint y: 297, distance: 41.9
click at [301, 297] on div "Datos concepto Concepto MTO 25/08-29/08 Cantidad 10,00 Precio 0,00 € Tipo de im…" at bounding box center [575, 306] width 1150 height 613
type input "35,00 €"
click at [654, 427] on button "Añadir" at bounding box center [655, 422] width 50 height 21
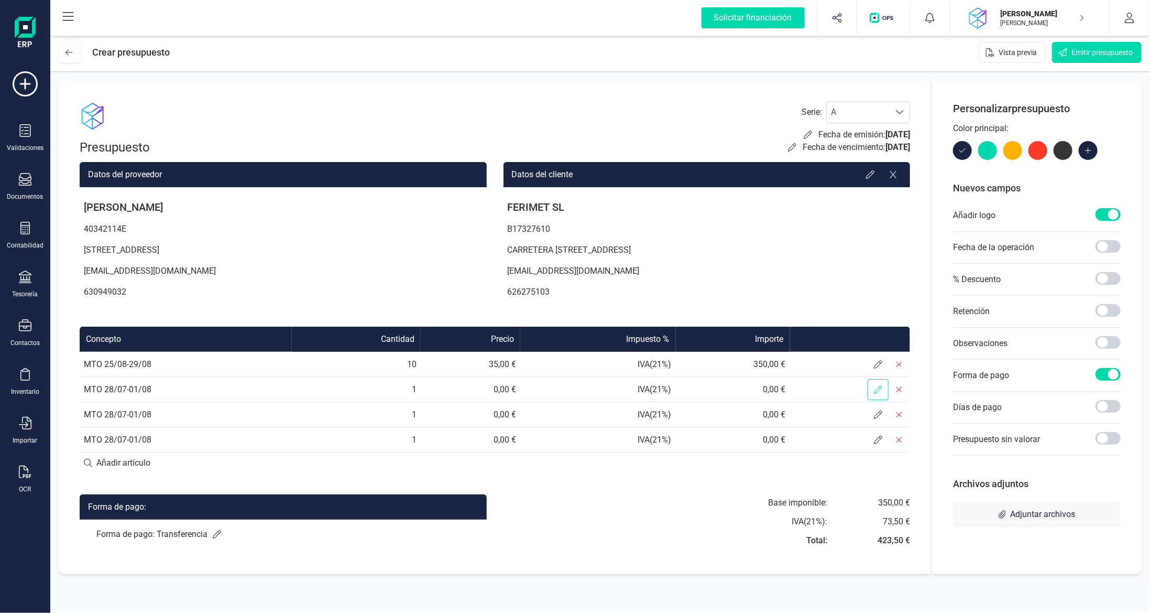
click at [886, 395] on span at bounding box center [878, 389] width 21 height 21
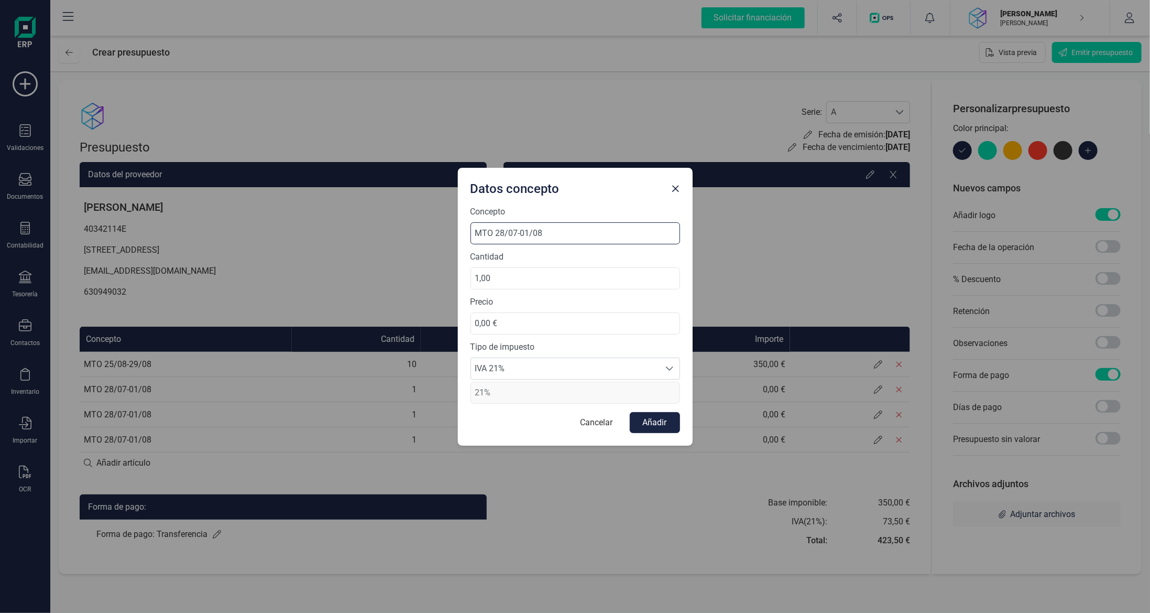
click at [501, 236] on input "MTO 28/07-01/08" at bounding box center [576, 233] width 210 height 22
type input "MTO 01/09-05/09"
click at [506, 272] on input "1,00" at bounding box center [576, 278] width 210 height 22
type input "20,00"
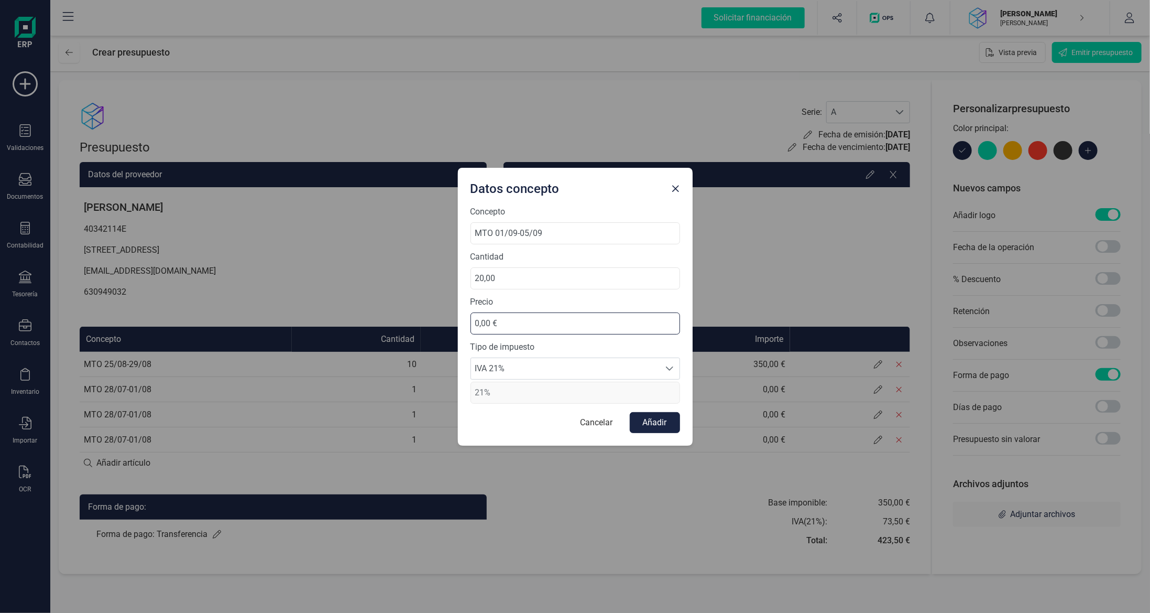
click at [515, 318] on input "0,00 €" at bounding box center [576, 323] width 210 height 22
drag, startPoint x: 589, startPoint y: 331, endPoint x: 249, endPoint y: 327, distance: 340.6
click at [250, 327] on div "Datos concepto Concepto MTO 01/09-05/09 Cantidad 20,00 Precio 0,00 € Tipo de im…" at bounding box center [575, 306] width 1150 height 613
type input "35,00 €"
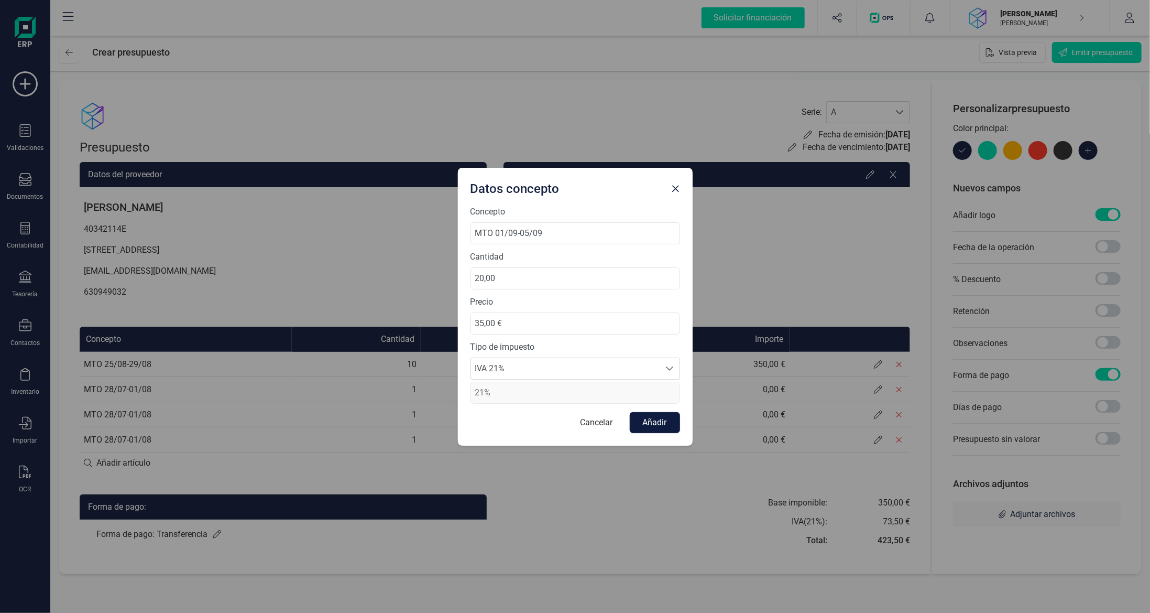
click at [661, 420] on button "Añadir" at bounding box center [655, 422] width 50 height 21
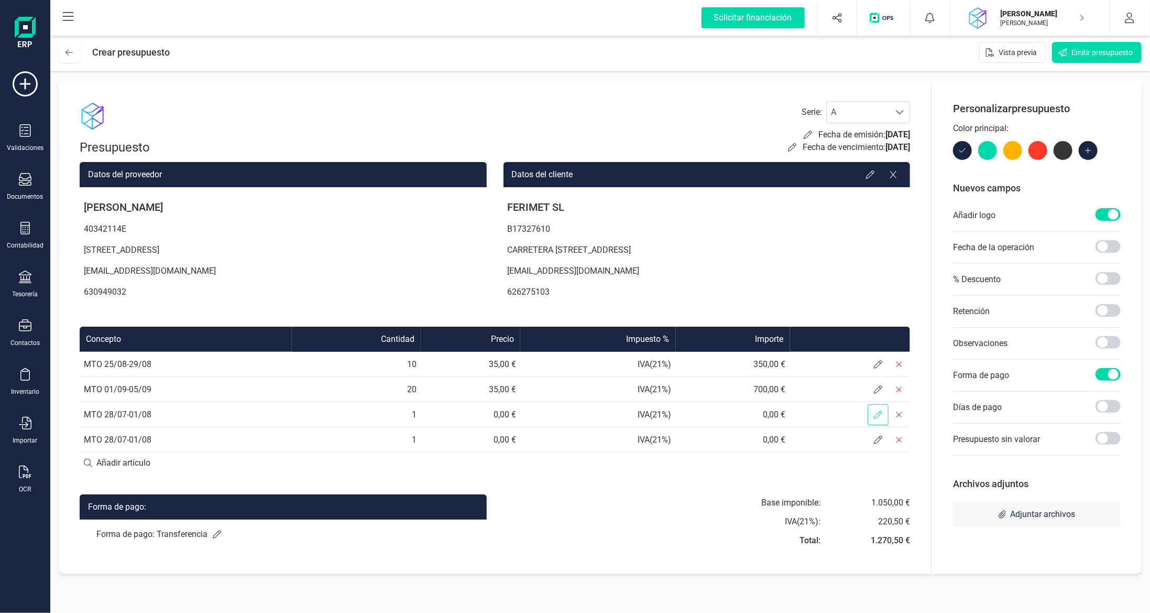
click at [875, 410] on icon at bounding box center [878, 414] width 8 height 8
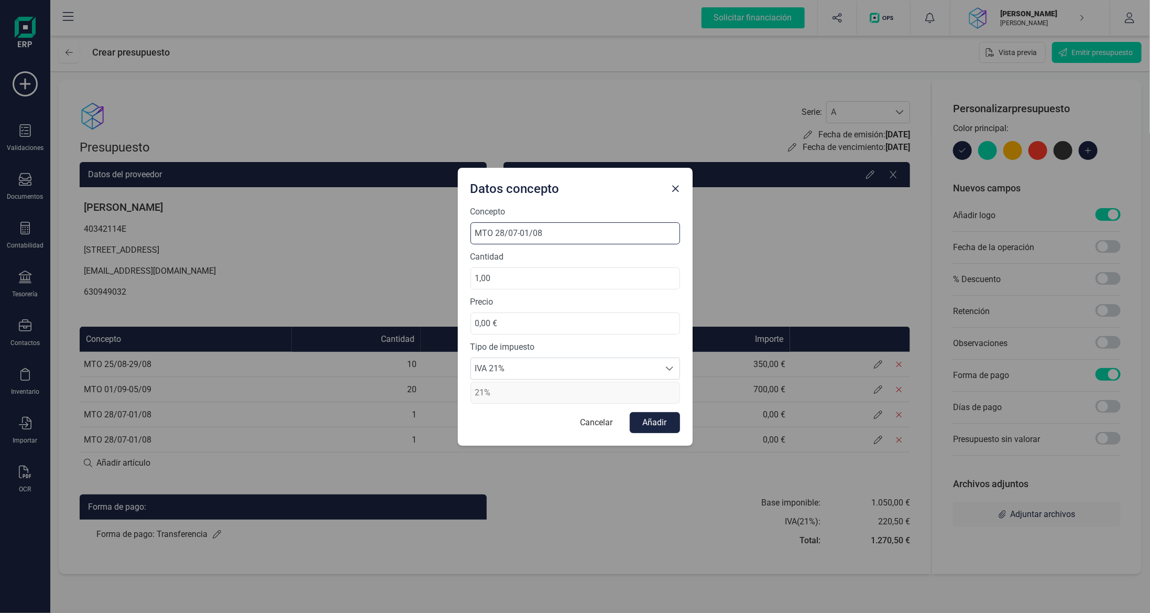
click at [491, 236] on input "MTO 28/07-01/08" at bounding box center [576, 233] width 210 height 22
click at [504, 233] on input "KMS 28/07-01/08" at bounding box center [576, 233] width 210 height 22
click at [528, 236] on input "KMS 25/08-01/08" at bounding box center [576, 233] width 210 height 22
type input "KMS 25/08-29/08"
click at [532, 267] on div "Cantidad 1,00" at bounding box center [576, 269] width 210 height 39
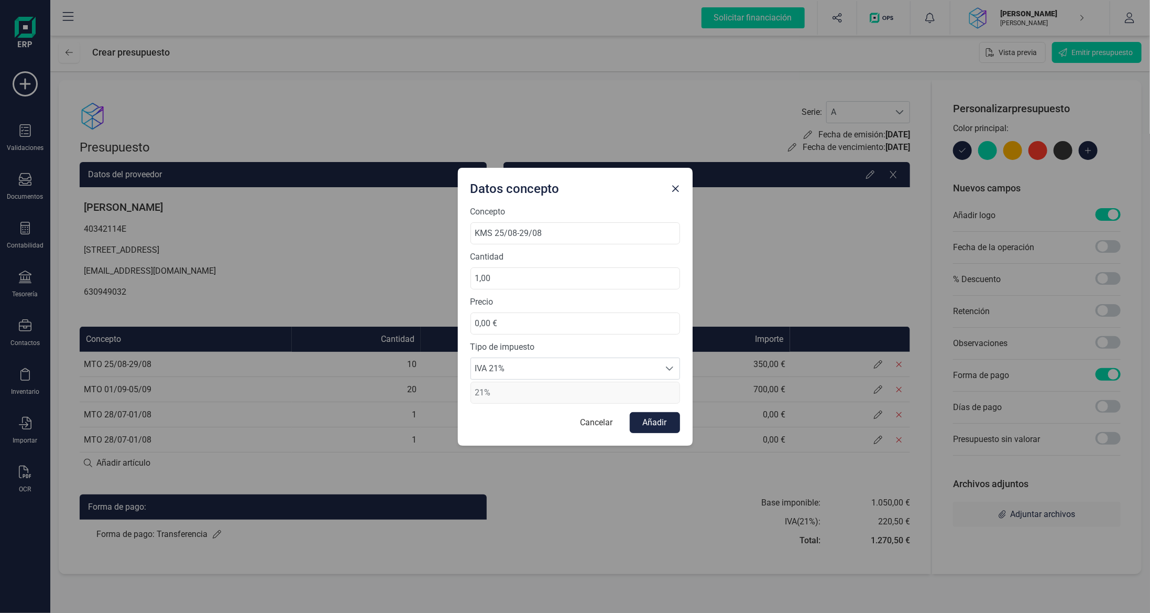
click at [532, 267] on div "Cantidad 1,00" at bounding box center [576, 269] width 210 height 39
click at [532, 275] on input "1,00" at bounding box center [576, 278] width 210 height 22
type input "200,00"
drag, startPoint x: 544, startPoint y: 318, endPoint x: 357, endPoint y: 331, distance: 187.0
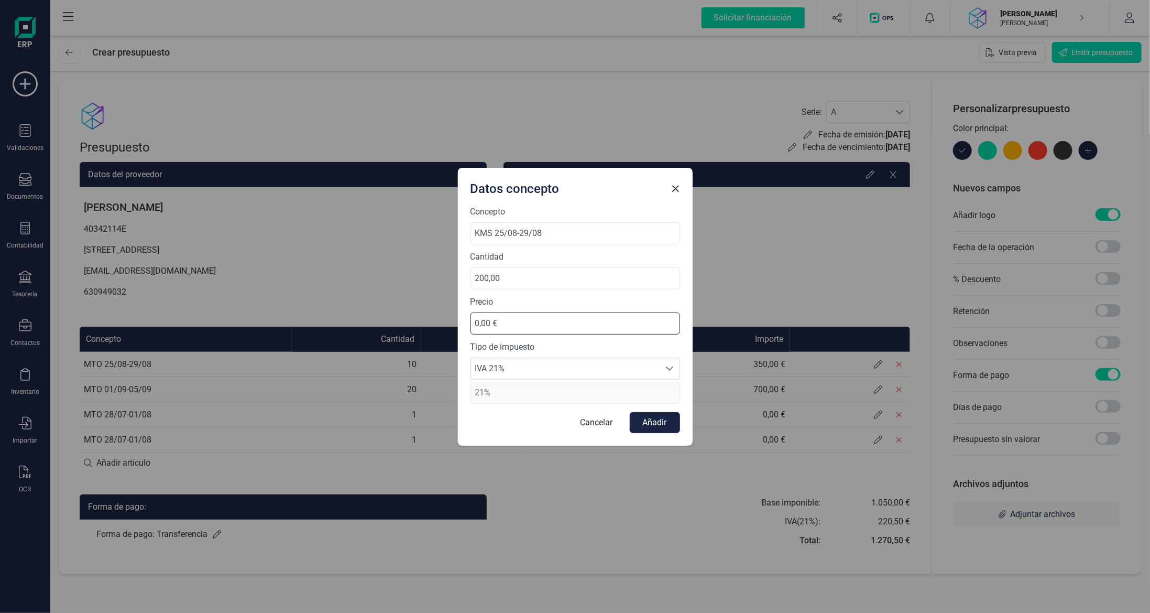
click at [388, 329] on div "Datos concepto Concepto KMS 25/08-29/08 Cantidad 200,00 Precio 0,00 € Tipo de i…" at bounding box center [575, 306] width 1150 height 613
type input "0,40 €"
click at [653, 429] on button "Añadir" at bounding box center [655, 422] width 50 height 21
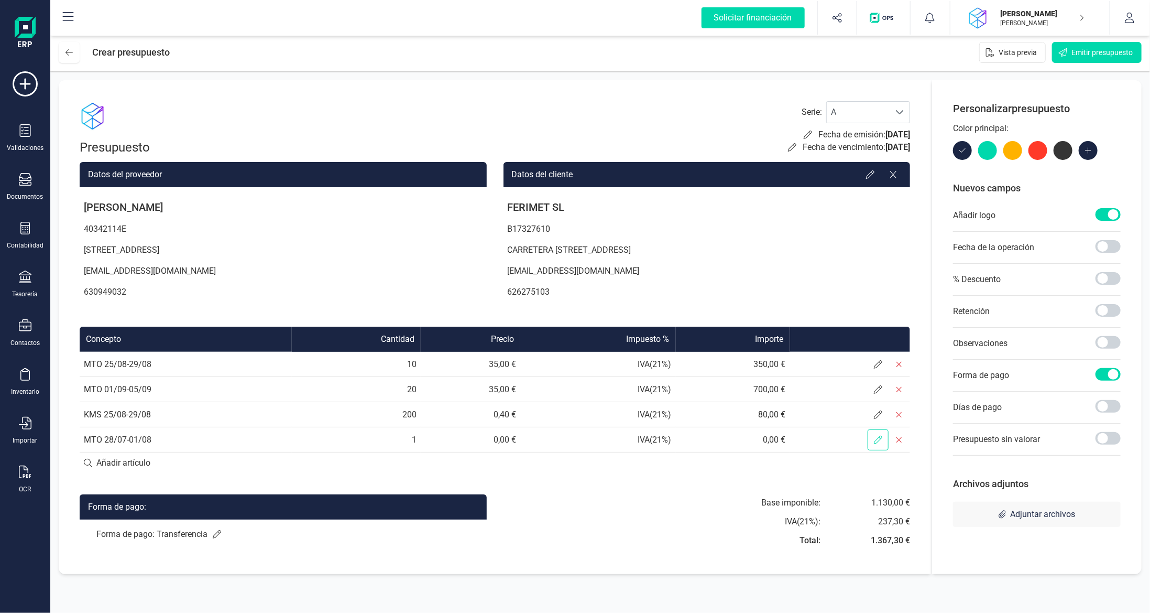
click at [872, 438] on span at bounding box center [878, 439] width 21 height 21
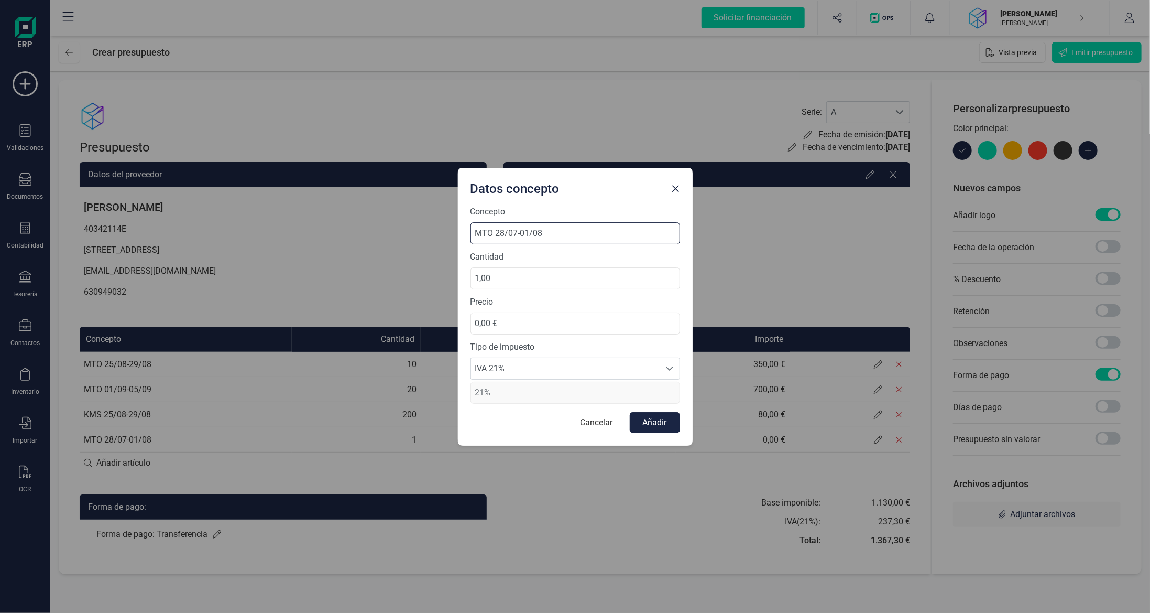
click at [505, 237] on input "MTO 28/07-01/08" at bounding box center [576, 233] width 210 height 22
type input "KMS 01/09-05/09"
drag, startPoint x: 544, startPoint y: 280, endPoint x: 386, endPoint y: 289, distance: 158.5
click at [403, 288] on div "Datos concepto Concepto KMS 01/09-05/09 Cantidad 1,00 Precio 0,00 € Tipo de imp…" at bounding box center [575, 306] width 1150 height 613
type input "400,00"
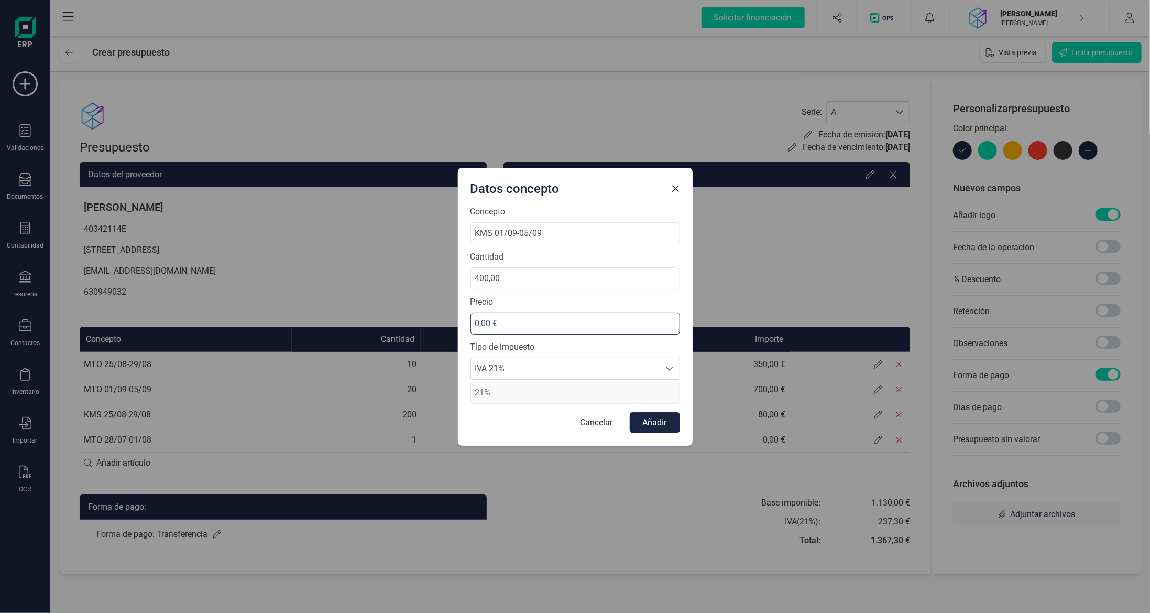
drag, startPoint x: 545, startPoint y: 324, endPoint x: 319, endPoint y: 347, distance: 227.1
click at [418, 334] on div "Datos concepto Concepto KMS 01/09-05/09 Cantidad 400,00 Precio 0,00 € Tipo de i…" at bounding box center [575, 306] width 1150 height 613
type input "0,40 €"
click at [657, 427] on button "Añadir" at bounding box center [655, 422] width 50 height 21
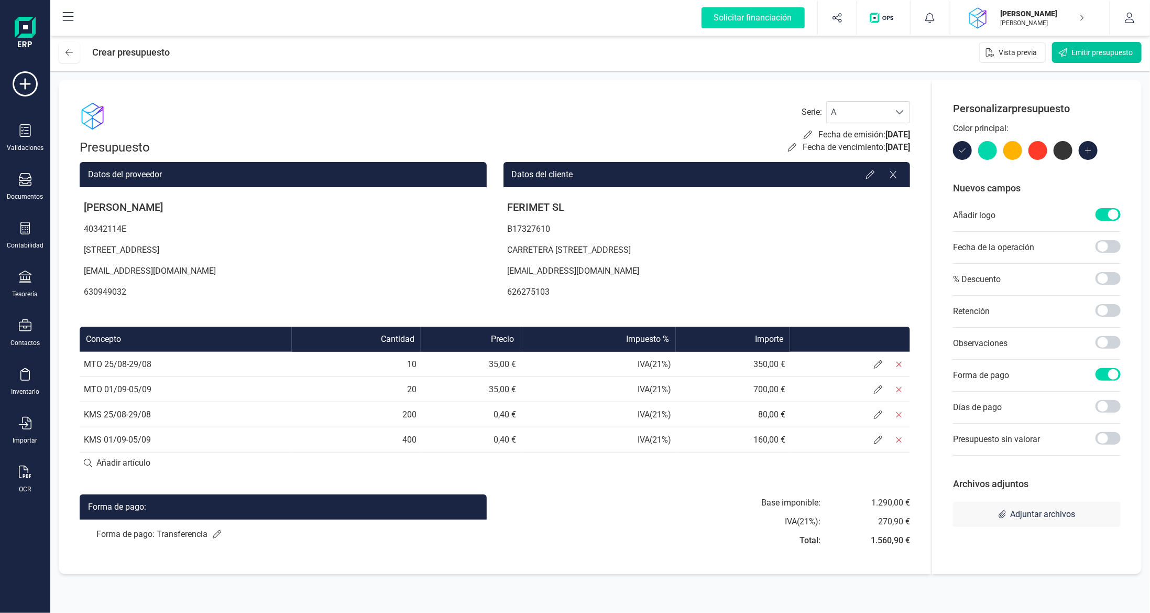
click at [1112, 52] on span "Emitir presupuesto" at bounding box center [1102, 52] width 61 height 10
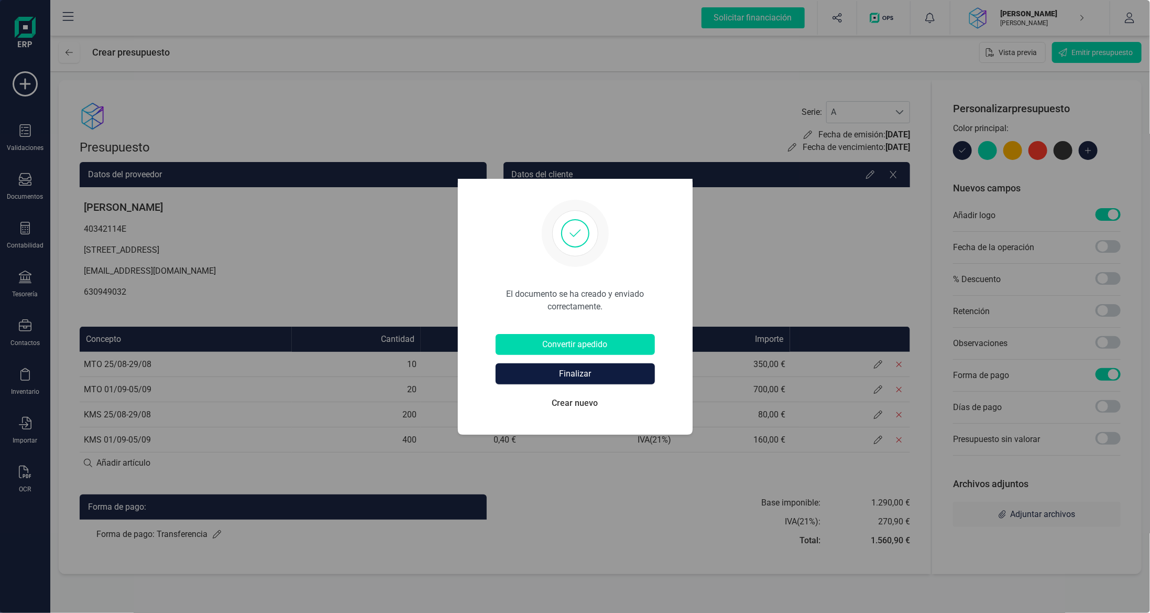
click at [608, 370] on button "Finalizar" at bounding box center [575, 373] width 159 height 21
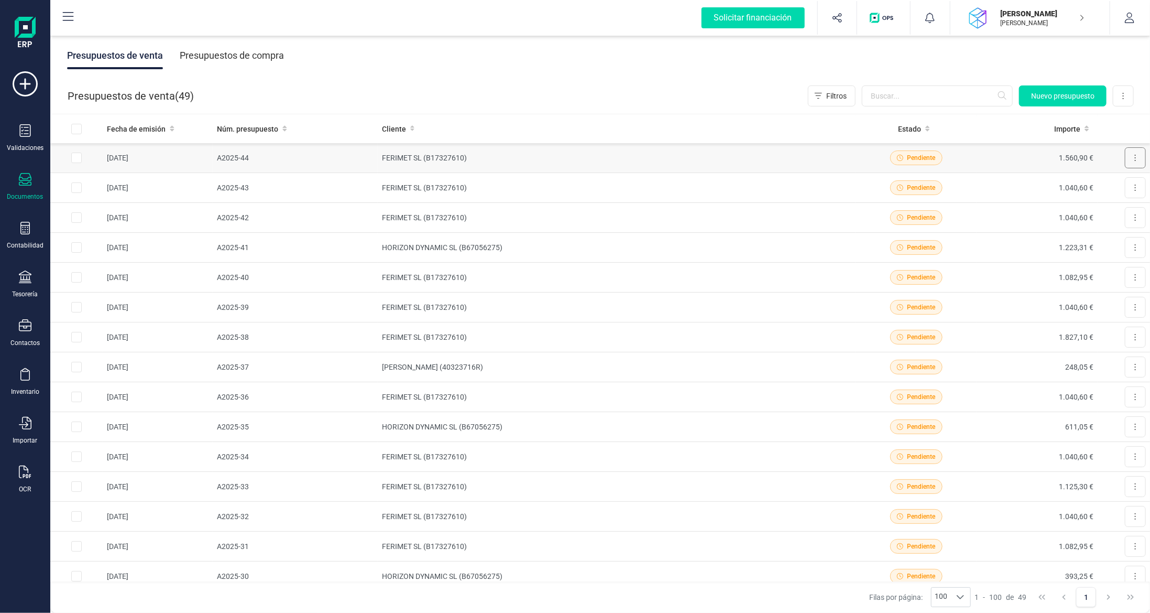
click at [1135, 156] on button at bounding box center [1135, 157] width 21 height 21
click at [1103, 178] on span "Descargar documento" at bounding box center [1101, 183] width 72 height 10
click at [28, 180] on icon at bounding box center [25, 179] width 13 height 13
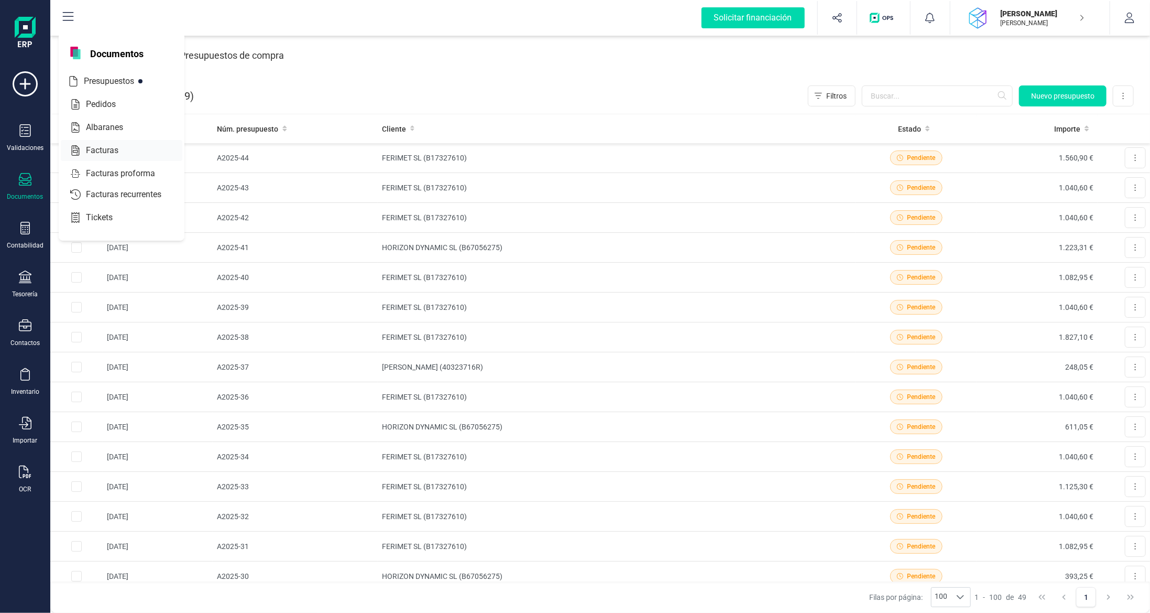
click at [89, 156] on div "Facturas" at bounding box center [122, 150] width 122 height 21
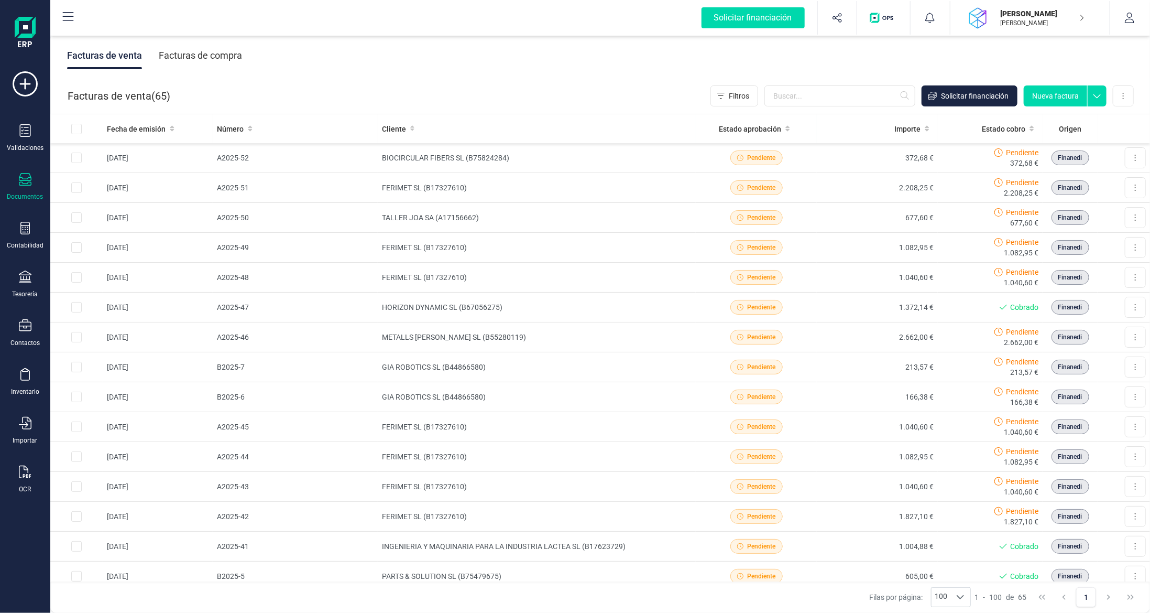
click at [29, 189] on div "Documentos" at bounding box center [25, 187] width 42 height 28
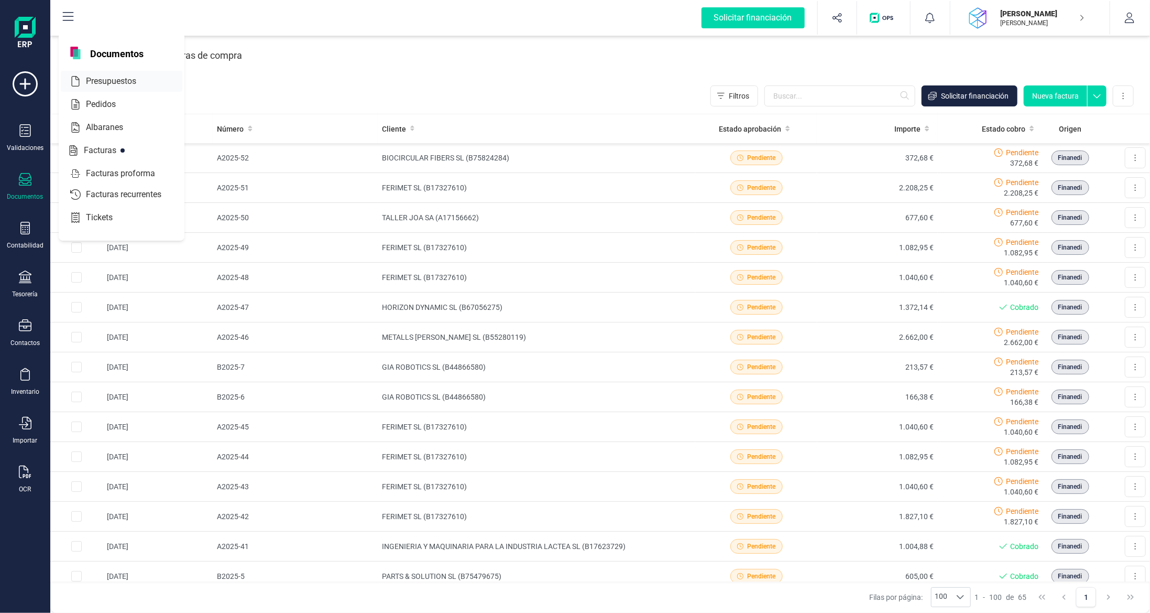
click at [118, 75] on span "Presupuestos" at bounding box center [118, 81] width 73 height 13
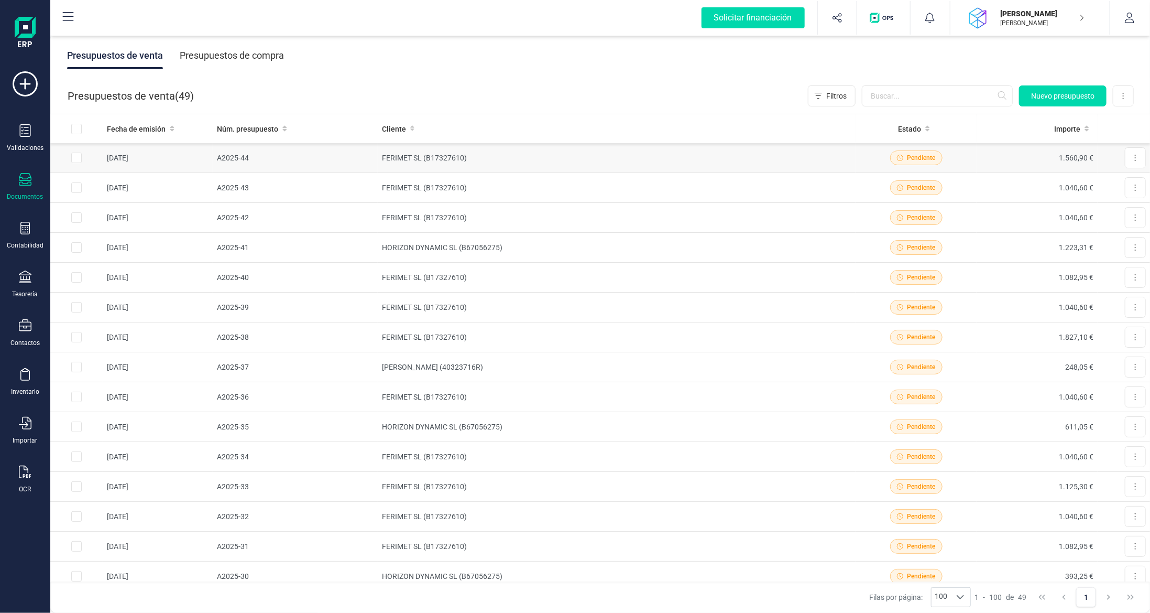
click at [489, 149] on td "FERIMET SL (B17327610)" at bounding box center [617, 158] width 478 height 30
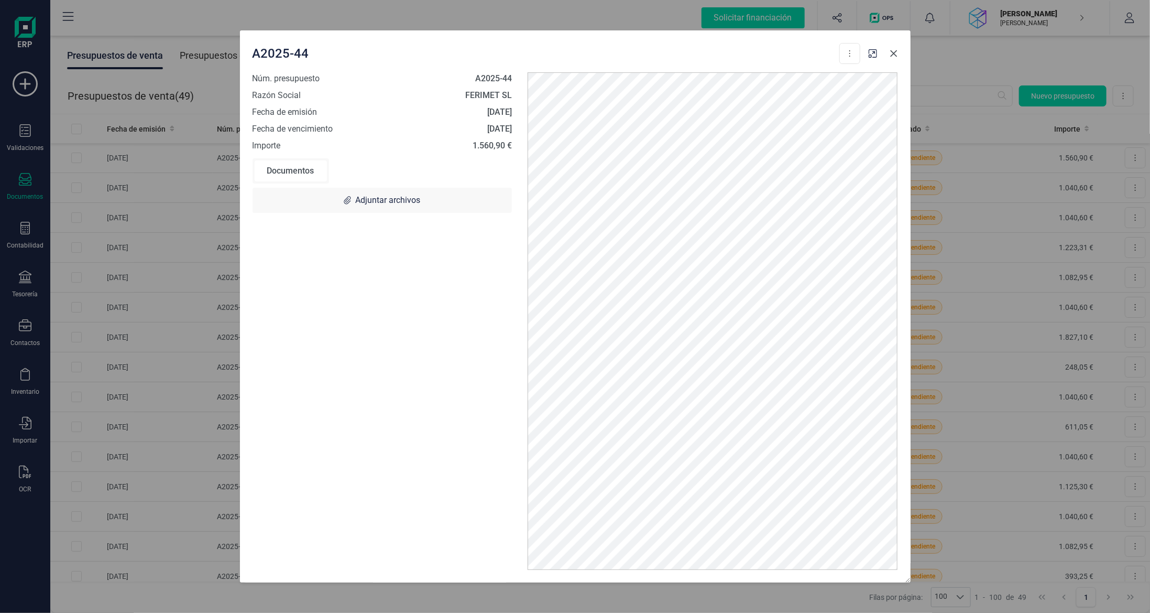
click at [895, 51] on icon "button" at bounding box center [893, 53] width 7 height 7
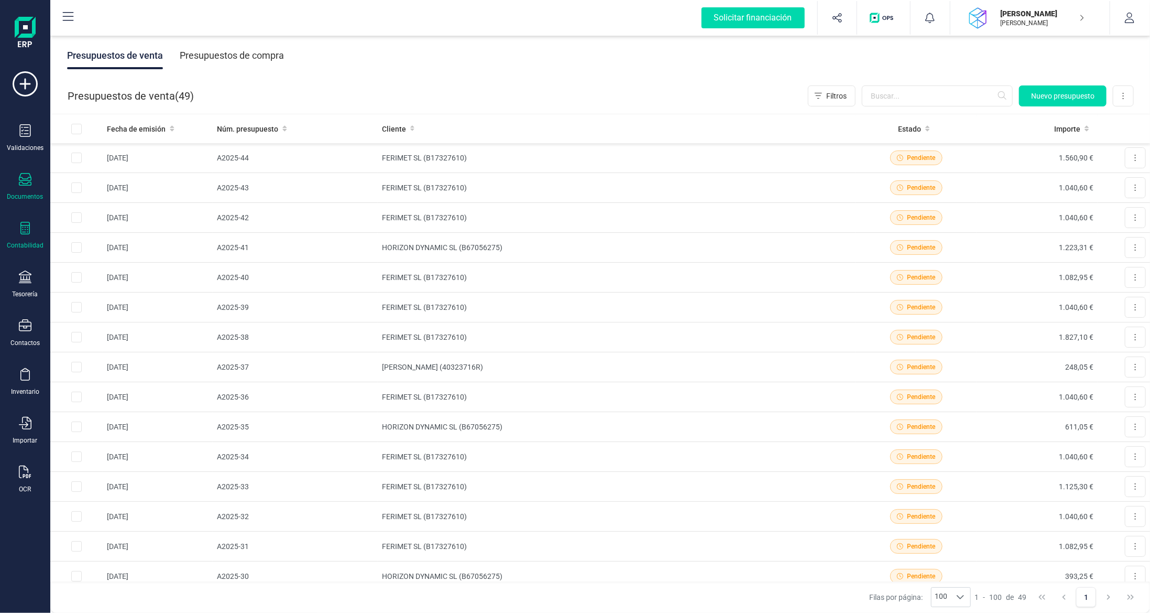
click at [15, 228] on div "Contabilidad" at bounding box center [25, 236] width 42 height 28
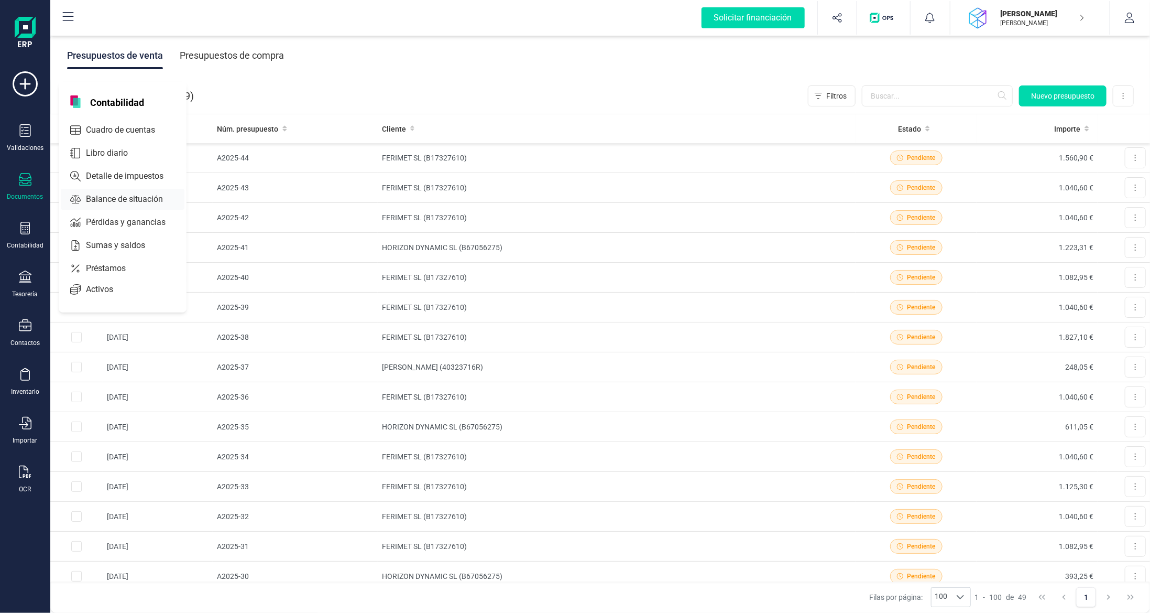
click at [91, 201] on span "Balance de situación" at bounding box center [132, 199] width 100 height 13
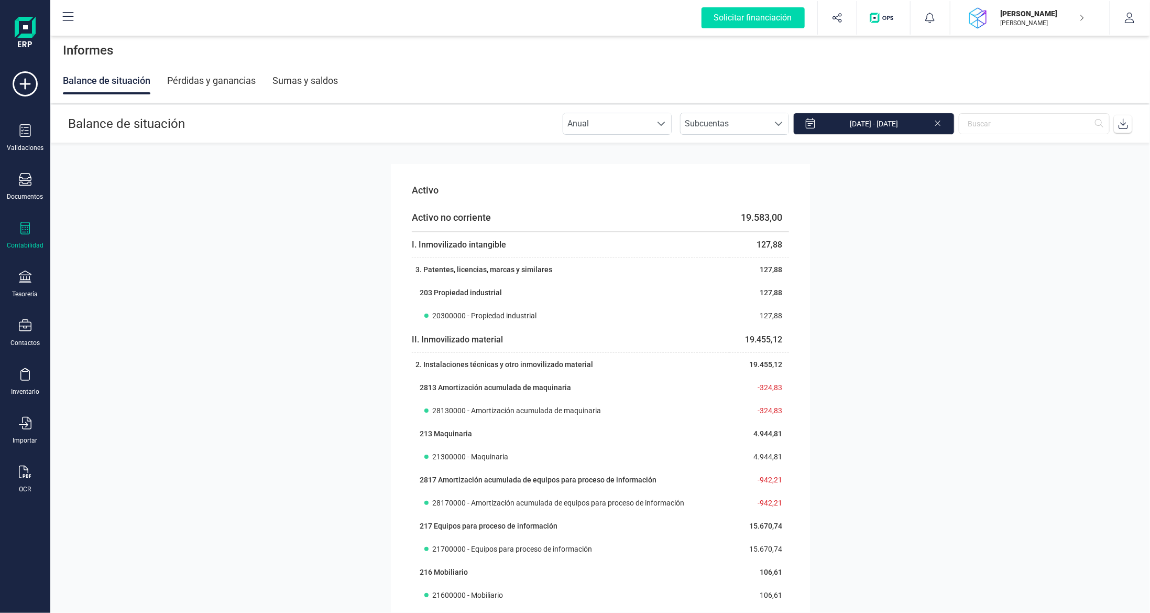
click at [237, 81] on div "Pérdidas y ganancias" at bounding box center [211, 80] width 89 height 27
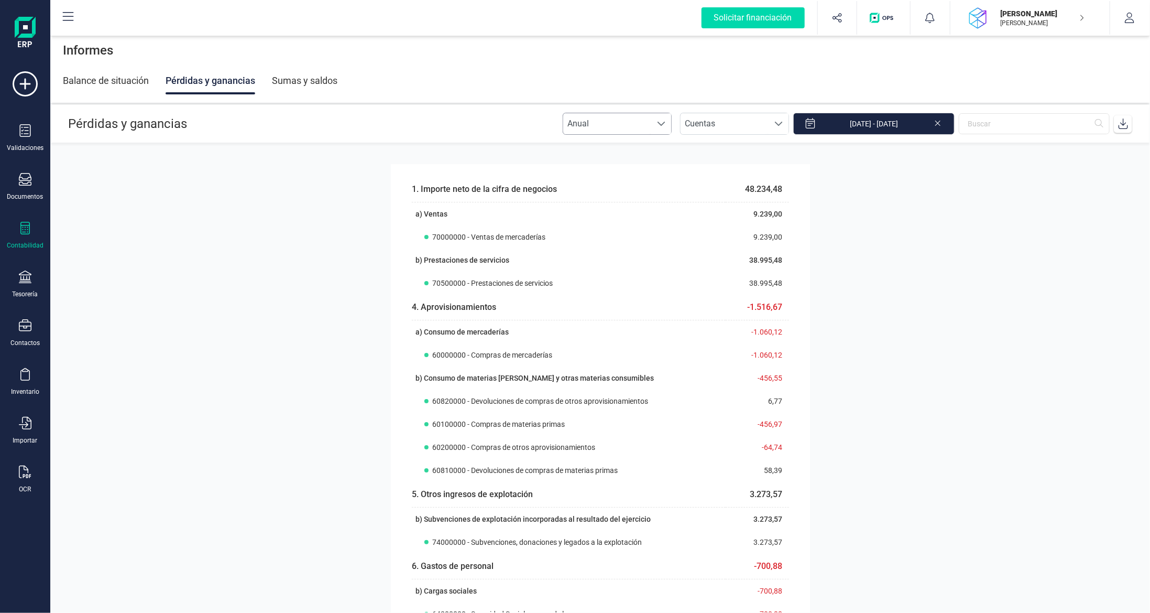
click at [626, 123] on span "Anual" at bounding box center [607, 123] width 88 height 21
click at [634, 168] on li "Mensual" at bounding box center [626, 169] width 109 height 21
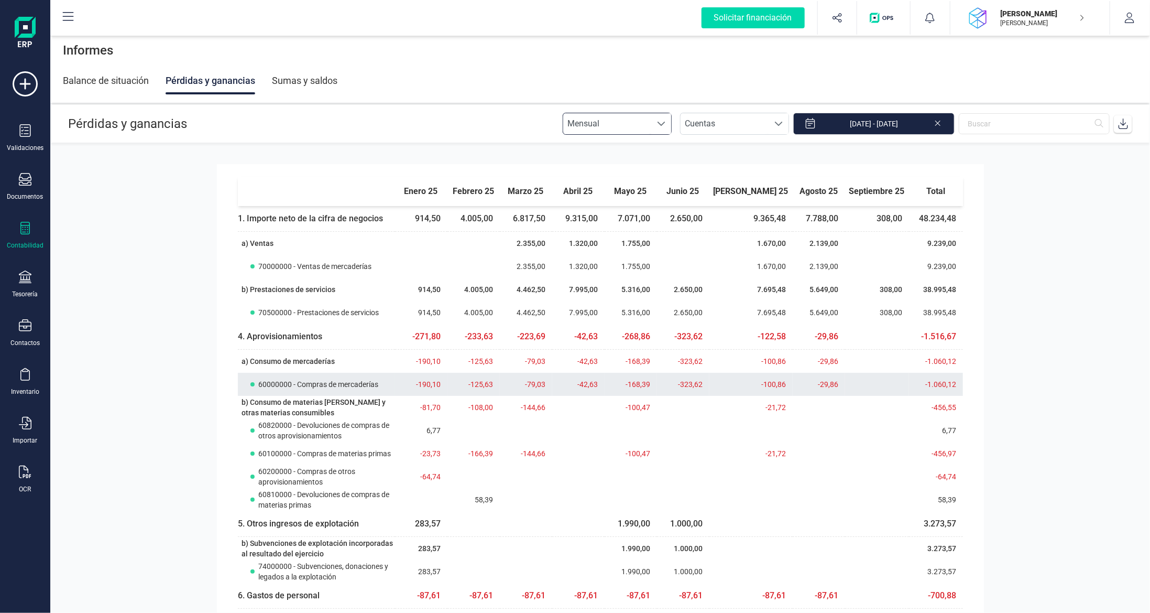
scroll to position [157, 0]
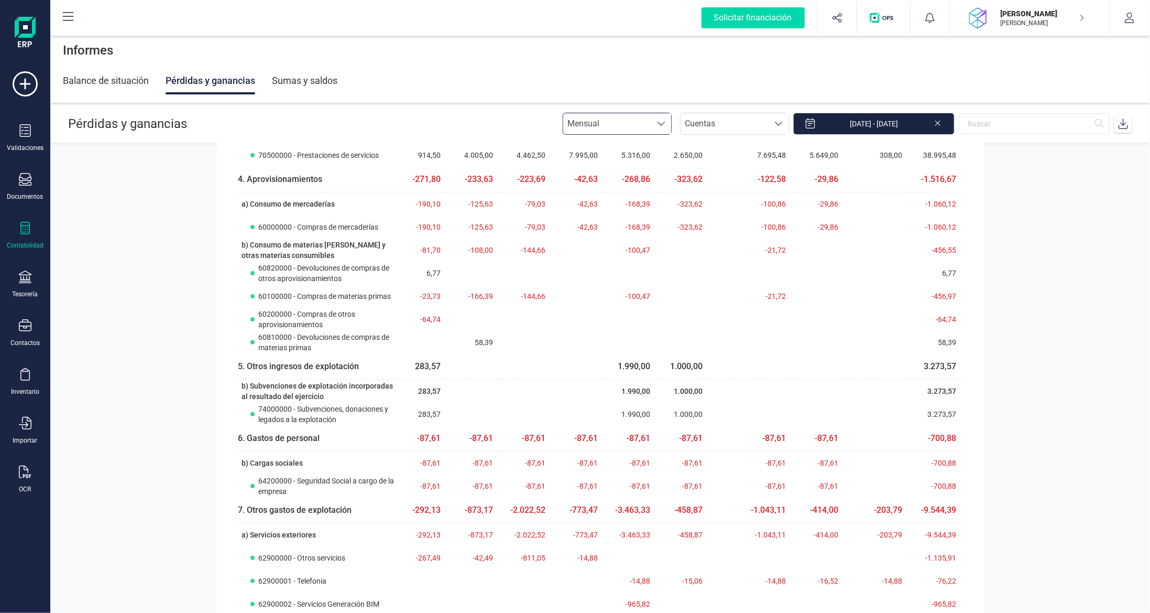
click at [33, 226] on div "Contabilidad" at bounding box center [25, 236] width 42 height 28
click at [134, 171] on span "Detalle de impuestos" at bounding box center [132, 176] width 101 height 13
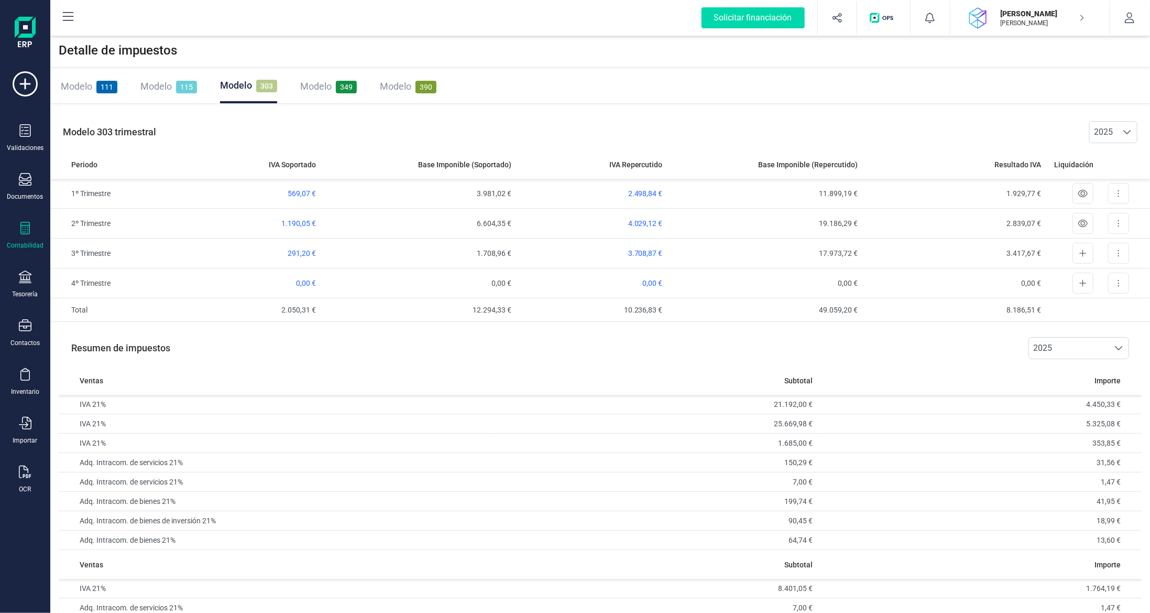
click at [27, 236] on div "Contabilidad" at bounding box center [25, 236] width 42 height 28
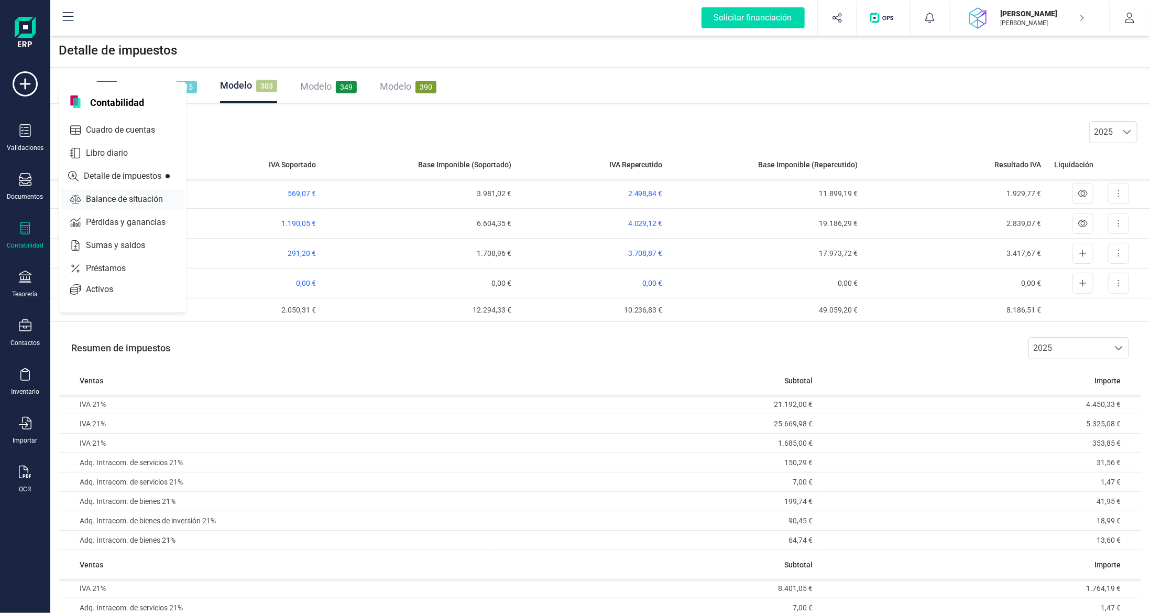
click at [93, 199] on span "Balance de situación" at bounding box center [132, 199] width 100 height 13
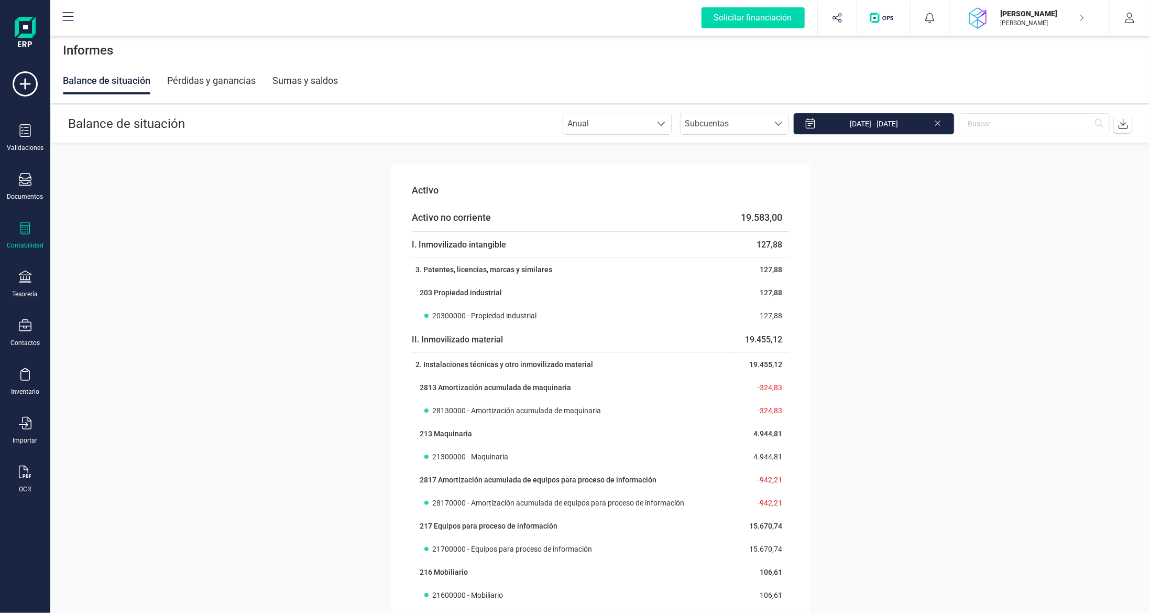
click at [220, 83] on div "Pérdidas y ganancias" at bounding box center [211, 80] width 89 height 27
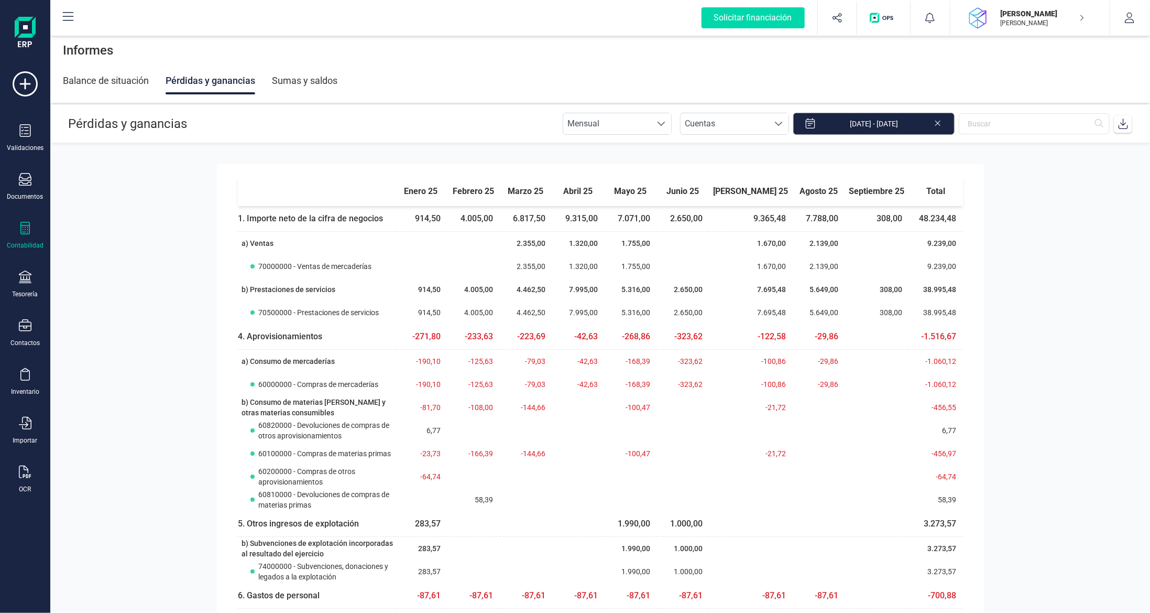
click at [838, 124] on input "[DATE] - [DATE]" at bounding box center [873, 124] width 161 height 22
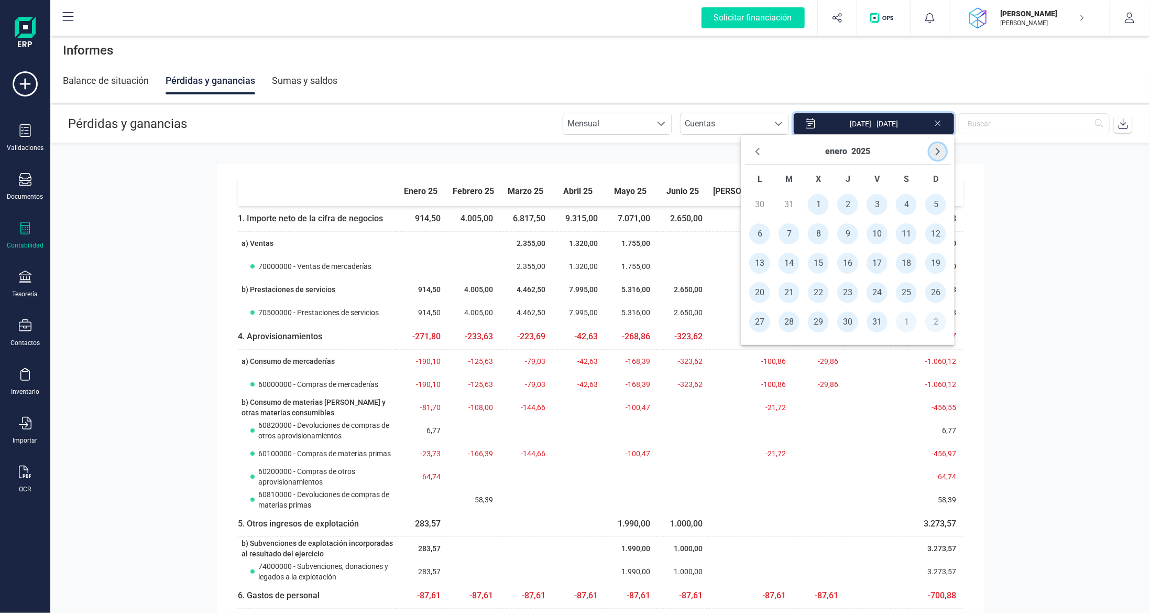
click at [944, 152] on button "Next Month" at bounding box center [938, 151] width 17 height 17
click at [944, 153] on button "Next Month" at bounding box center [938, 151] width 17 height 17
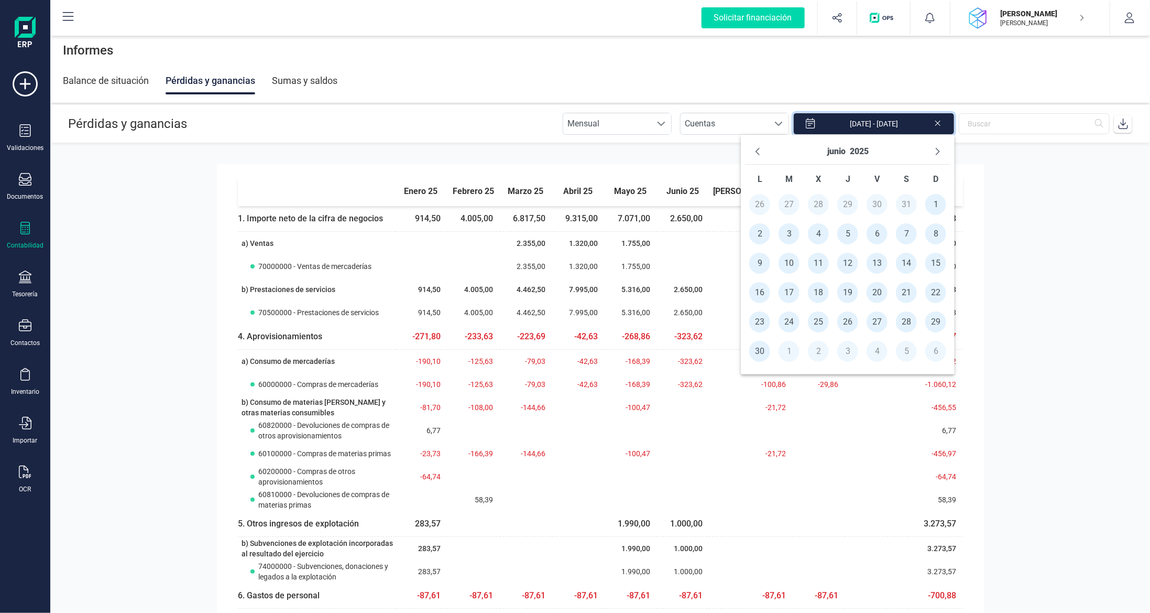
click at [944, 153] on button "Next Month" at bounding box center [938, 151] width 17 height 17
click at [784, 207] on span "1" at bounding box center [789, 204] width 21 height 21
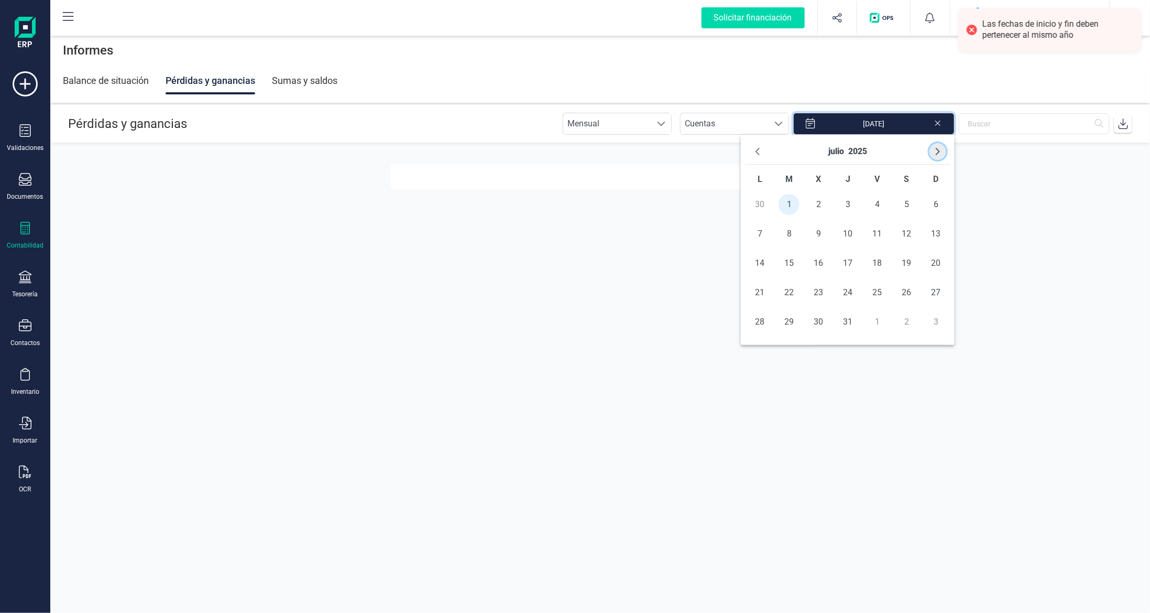
click at [939, 150] on icon "Next Month" at bounding box center [938, 151] width 8 height 8
click at [784, 326] on span "30" at bounding box center [789, 321] width 21 height 21
type input "[DATE] - [DATE]"
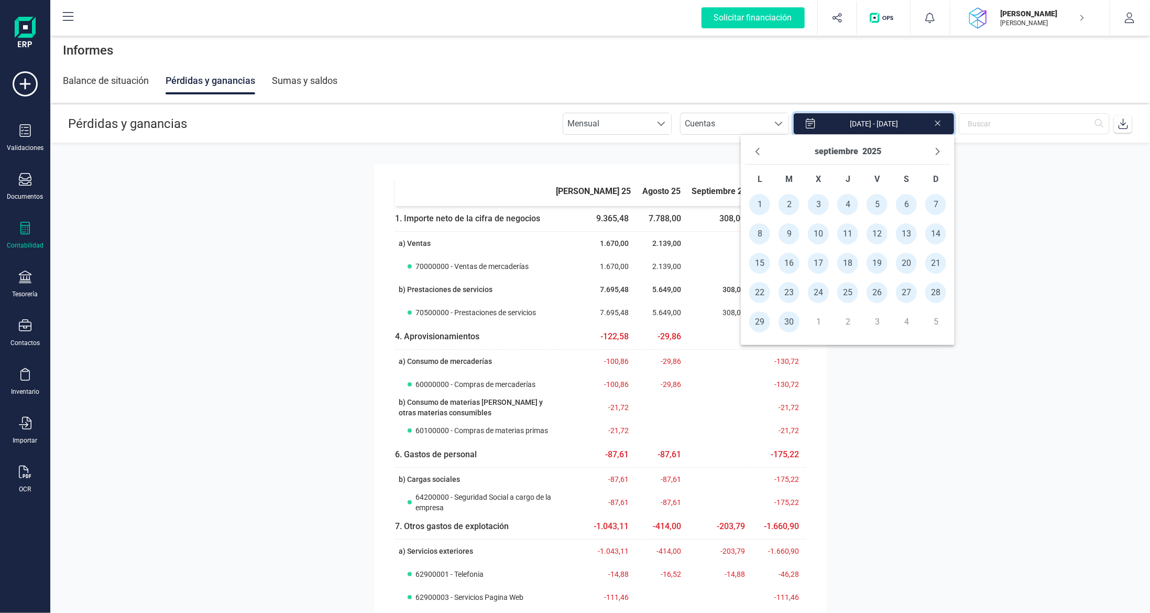
click at [906, 418] on section "[PERSON_NAME] 25 [PERSON_NAME] 25 septiembre 25 Total 1. Importe neto de [PERSO…" at bounding box center [600, 377] width 1100 height 469
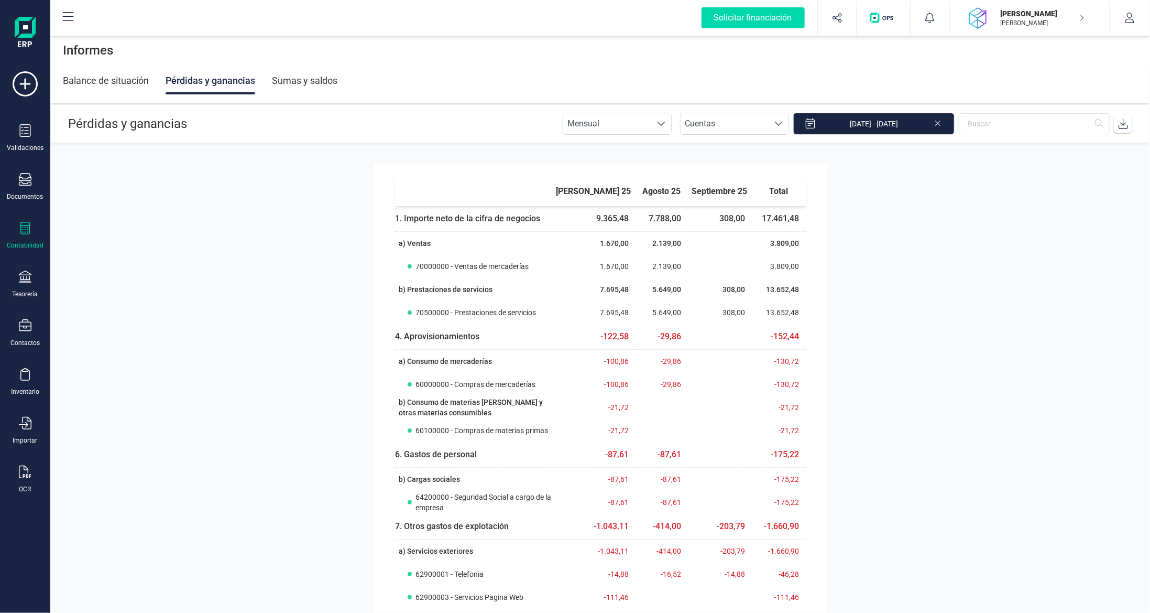
drag, startPoint x: 1025, startPoint y: 229, endPoint x: 1020, endPoint y: 234, distance: 6.7
click at [1020, 234] on section "[PERSON_NAME] 25 [PERSON_NAME] 25 septiembre 25 Total 1. Importe neto de [PERSO…" at bounding box center [600, 377] width 1100 height 469
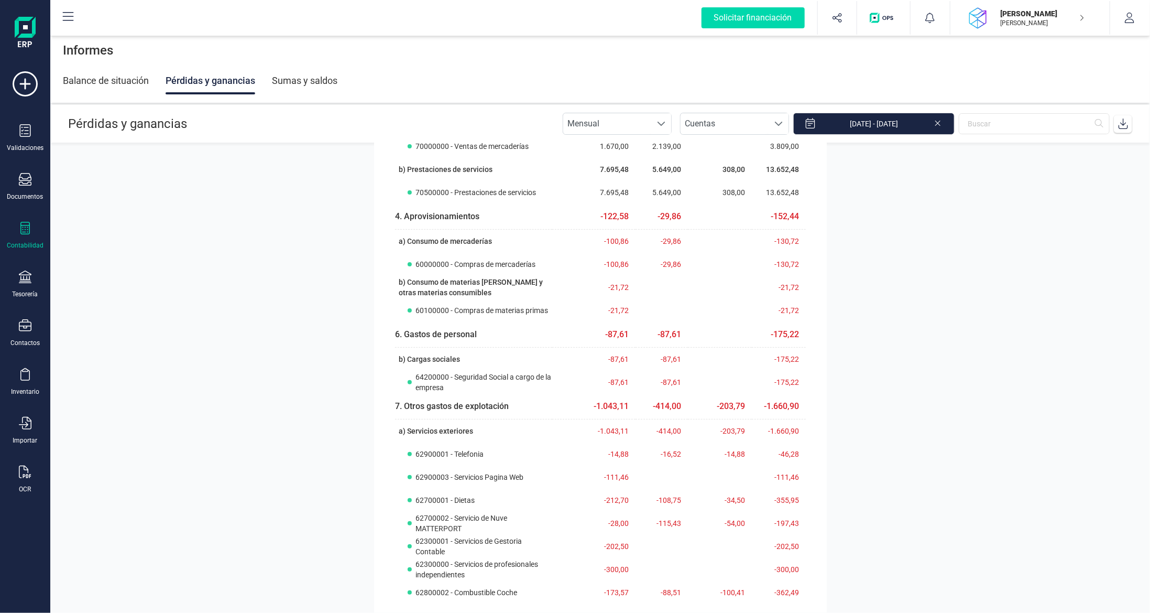
scroll to position [434, 0]
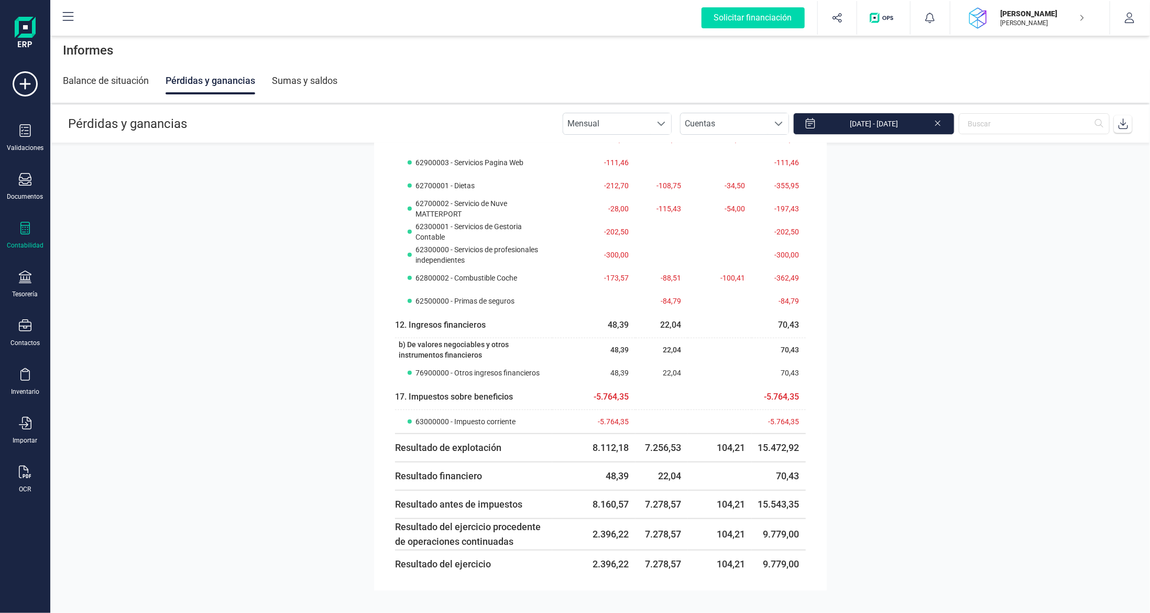
click at [22, 228] on icon at bounding box center [25, 228] width 13 height 13
click at [139, 178] on span "Detalle de impuestos" at bounding box center [132, 176] width 101 height 13
